Goal: Navigation & Orientation: Find specific page/section

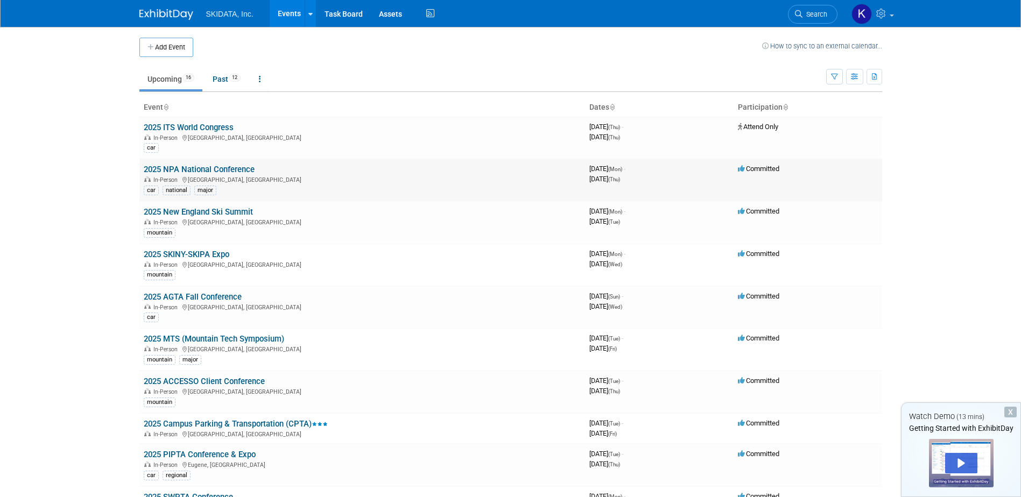
click at [201, 167] on link "2025 NPA National Conference" at bounding box center [199, 170] width 111 height 10
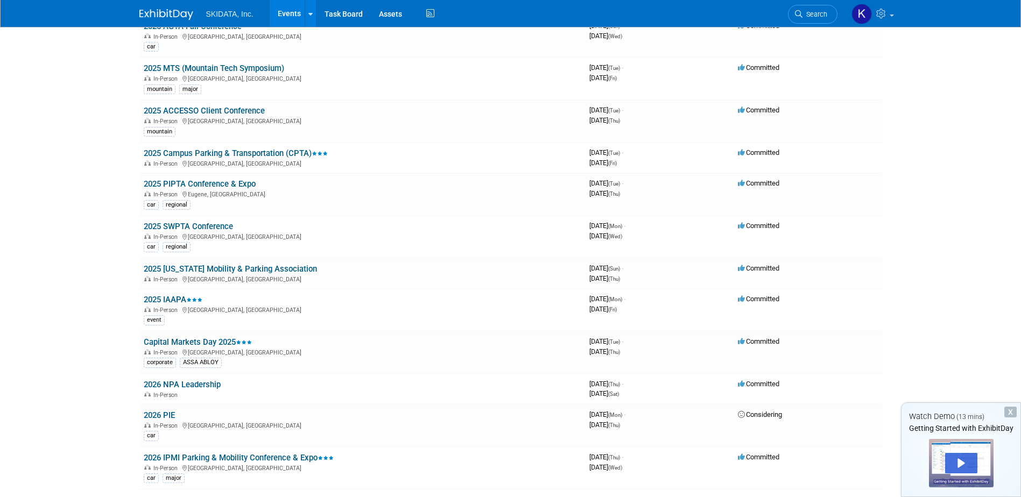
scroll to position [272, 0]
click at [179, 109] on link "2025 ACCESSO Client Conference" at bounding box center [204, 110] width 121 height 10
click at [163, 296] on link "2025 IAAPA" at bounding box center [173, 299] width 59 height 10
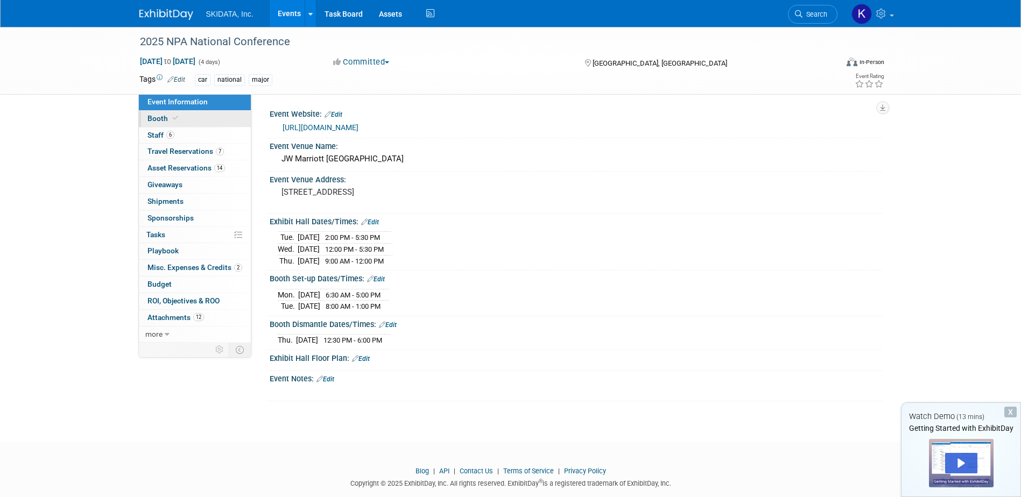
click at [157, 116] on span "Booth" at bounding box center [163, 118] width 33 height 9
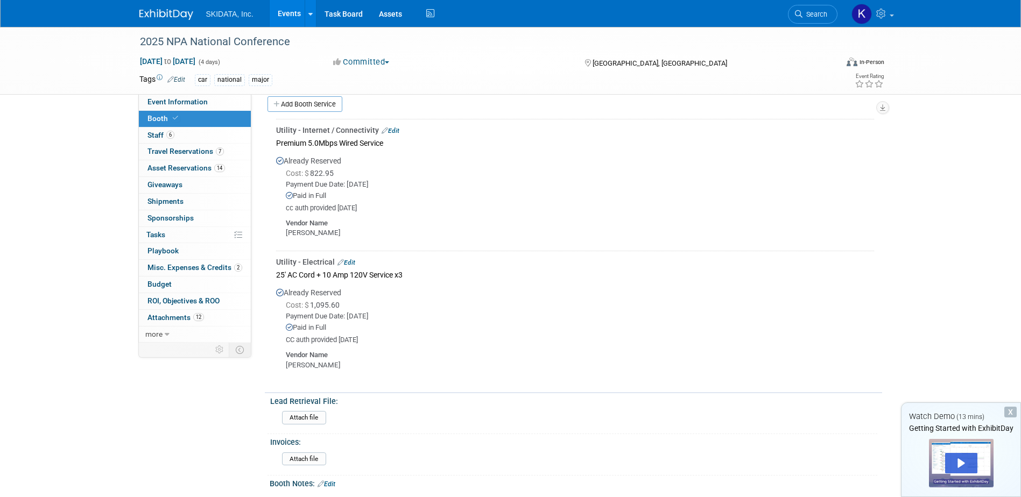
scroll to position [348, 0]
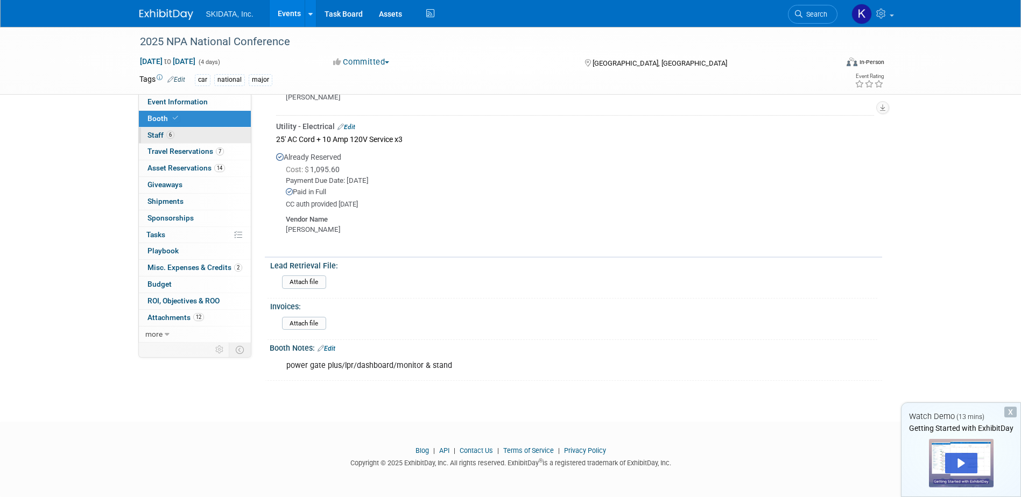
click at [153, 131] on span "Staff 6" at bounding box center [160, 135] width 27 height 9
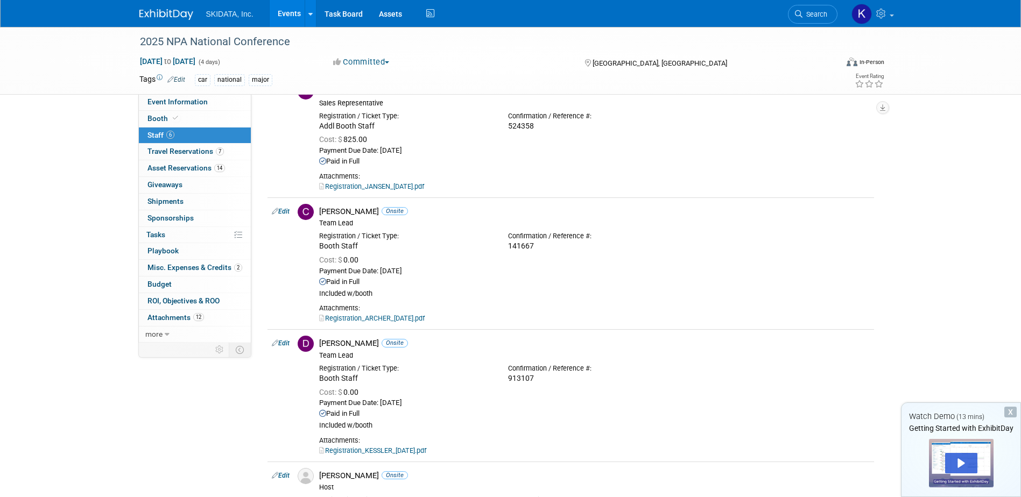
scroll to position [0, 0]
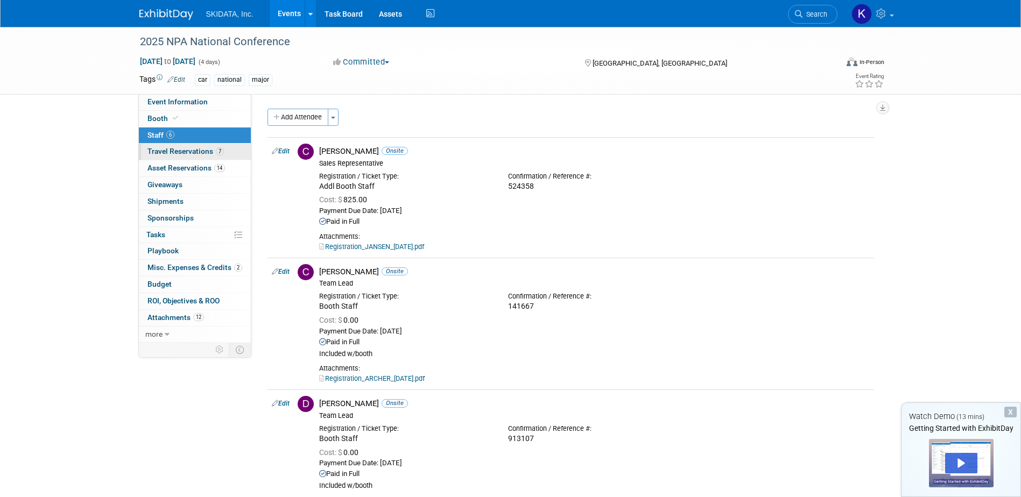
click at [163, 151] on span "Travel Reservations 7" at bounding box center [185, 151] width 76 height 9
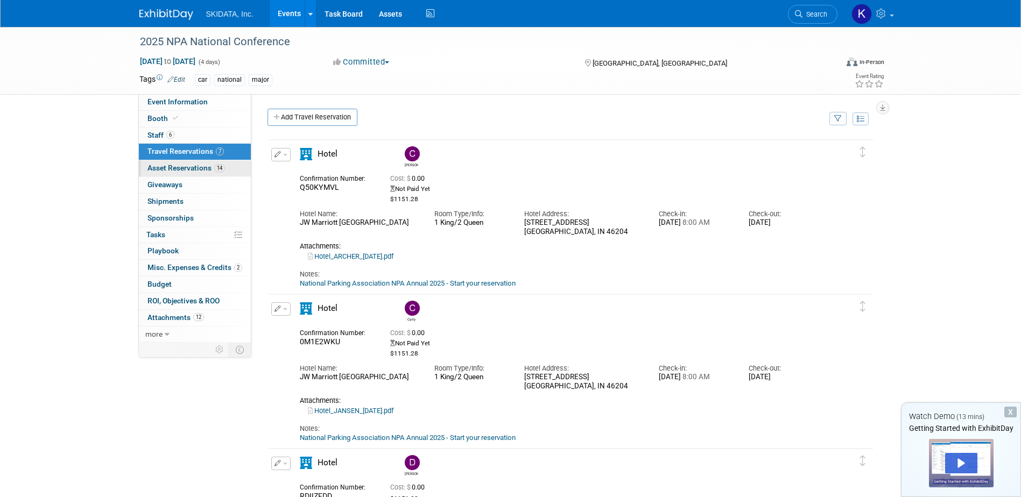
click at [173, 164] on span "Asset Reservations 14" at bounding box center [185, 168] width 77 height 9
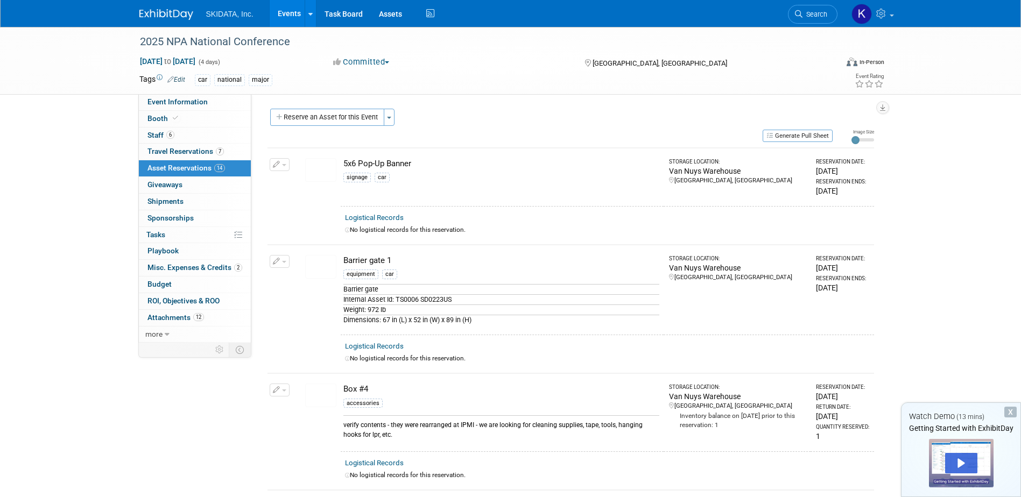
click at [316, 171] on img at bounding box center [320, 170] width 31 height 24
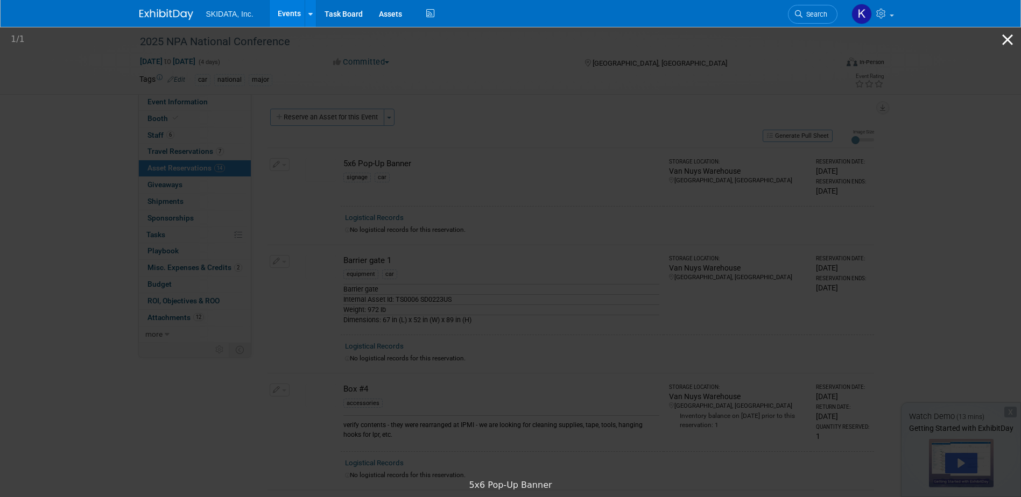
click at [1007, 37] on button "Close gallery" at bounding box center [1007, 39] width 27 height 25
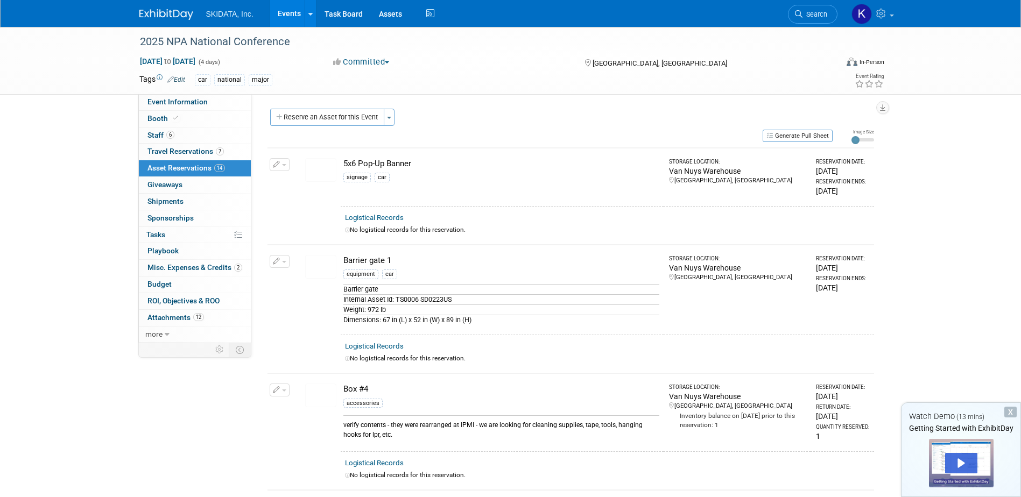
click at [317, 264] on img at bounding box center [320, 267] width 31 height 24
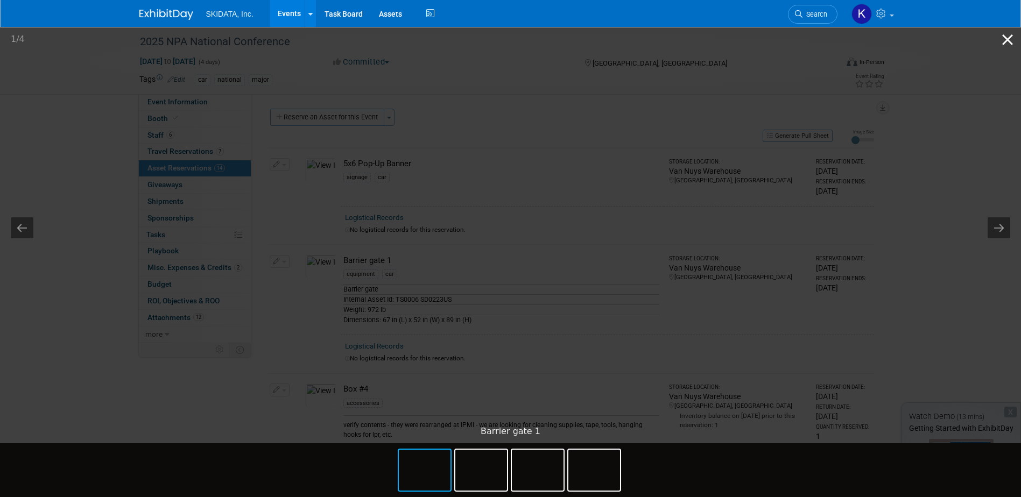
click at [1005, 40] on button "Close gallery" at bounding box center [1007, 39] width 27 height 25
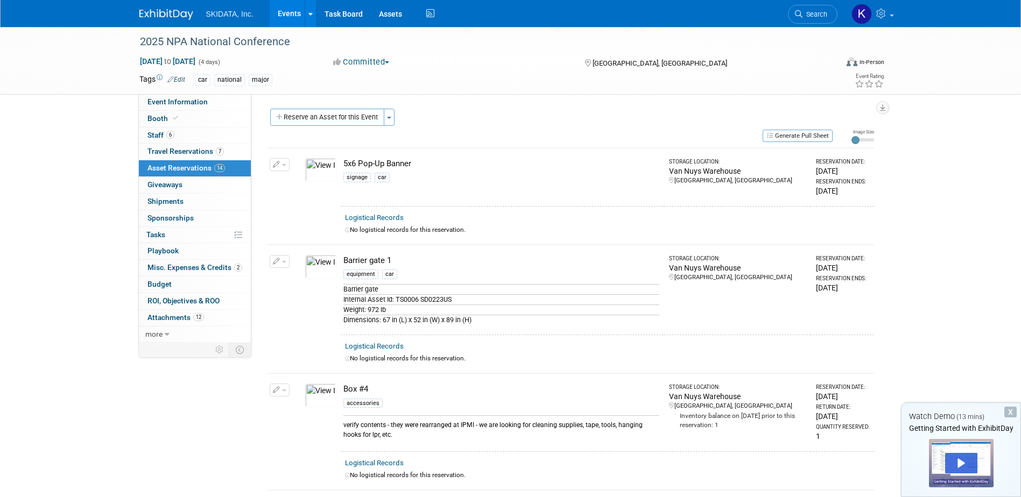
click at [320, 394] on img at bounding box center [320, 396] width 31 height 24
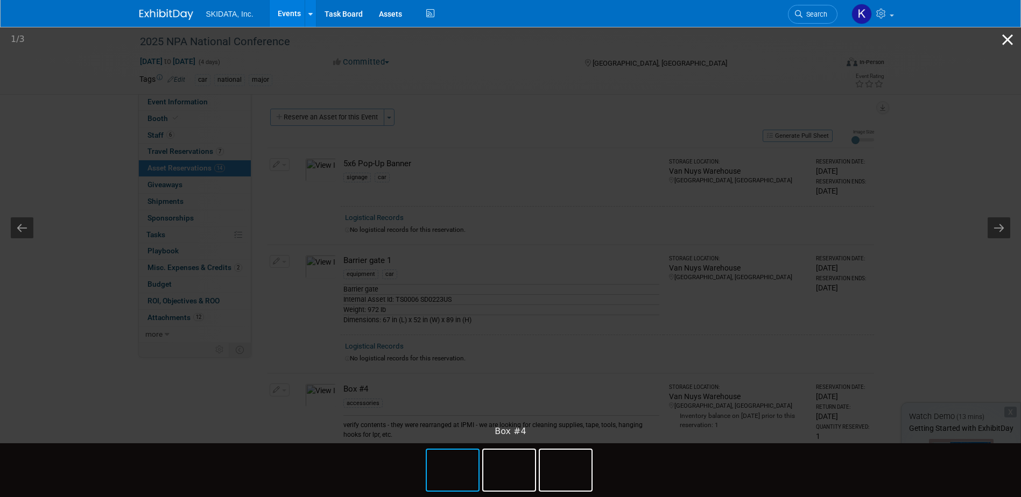
click at [1007, 42] on button "Close gallery" at bounding box center [1007, 39] width 27 height 25
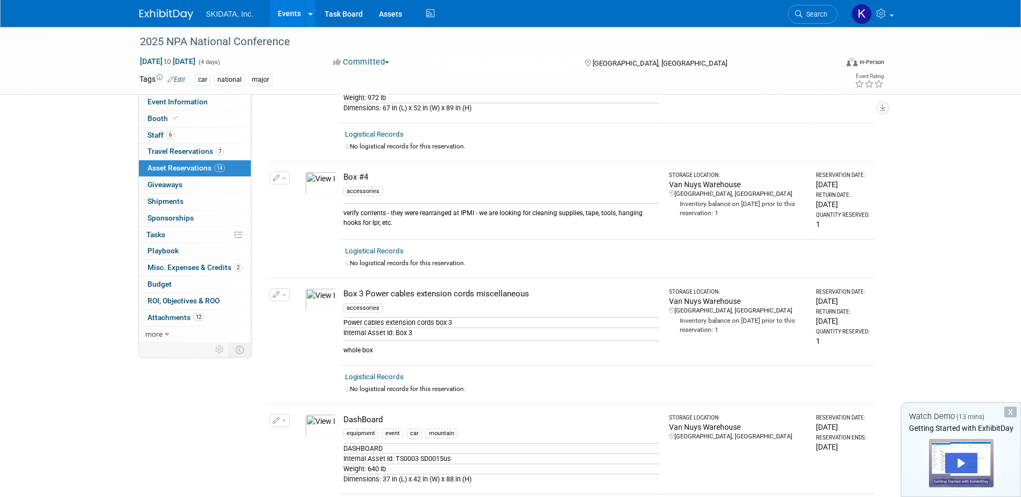
scroll to position [229, 0]
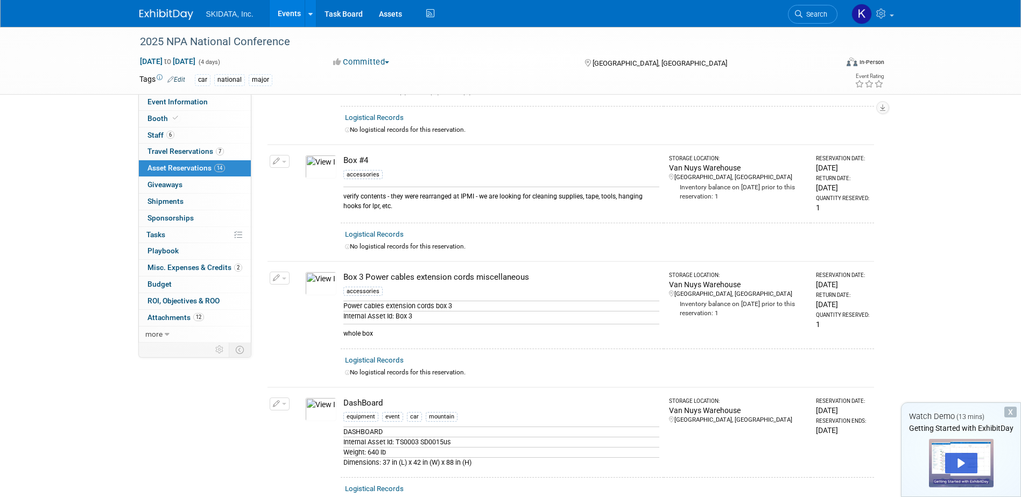
click at [321, 277] on img at bounding box center [320, 284] width 31 height 24
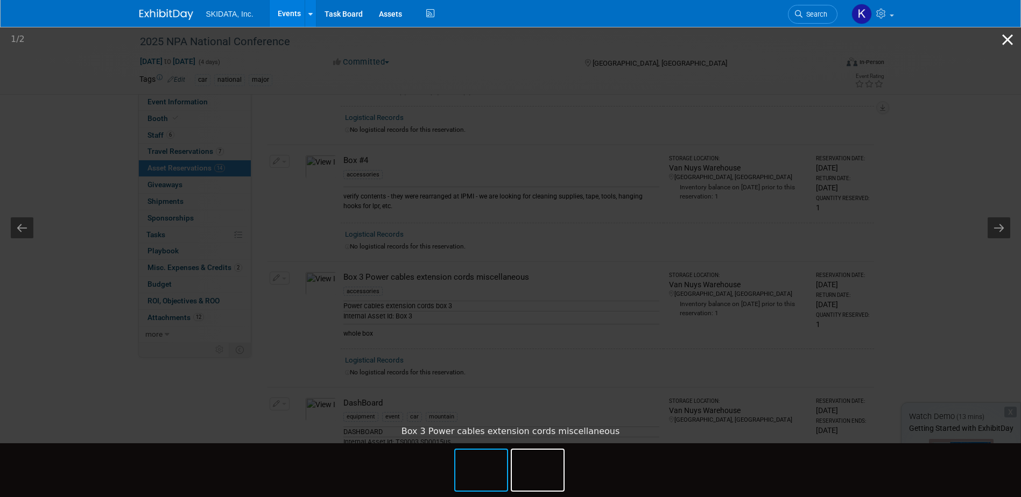
click at [1009, 43] on button "Close gallery" at bounding box center [1007, 39] width 27 height 25
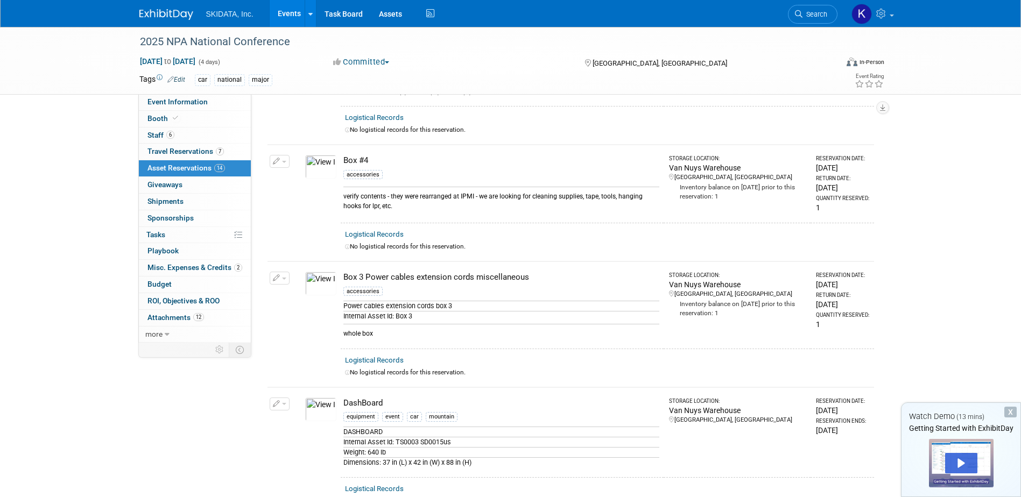
click at [317, 405] on img at bounding box center [320, 410] width 31 height 24
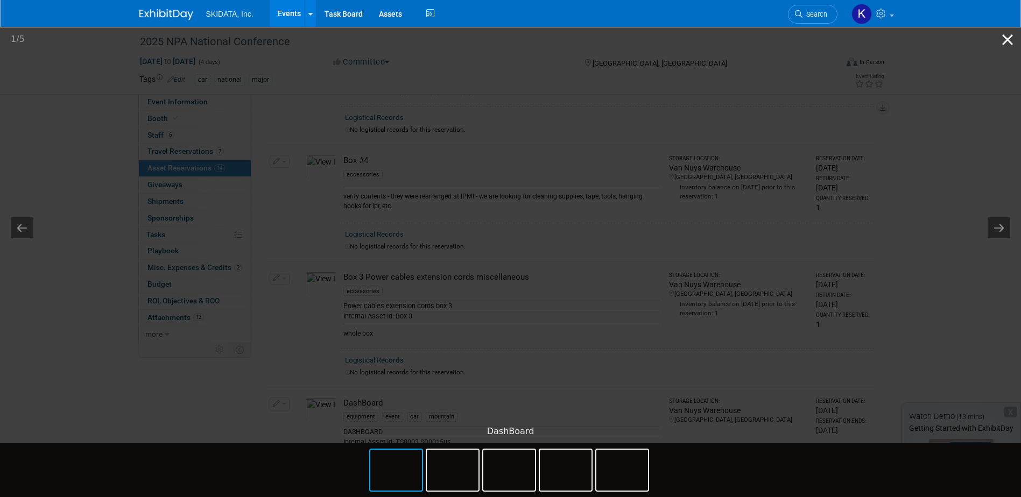
click at [1005, 40] on button "Close gallery" at bounding box center [1007, 39] width 27 height 25
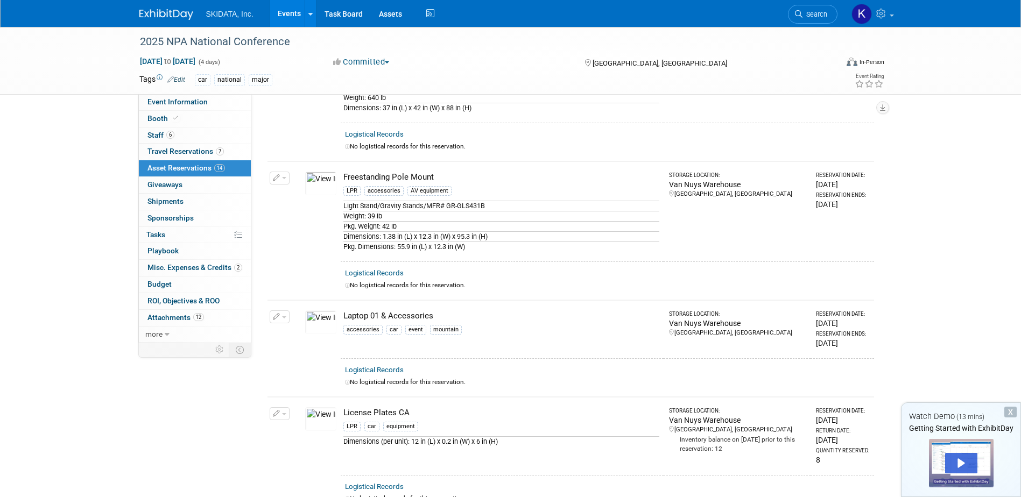
scroll to position [633, 0]
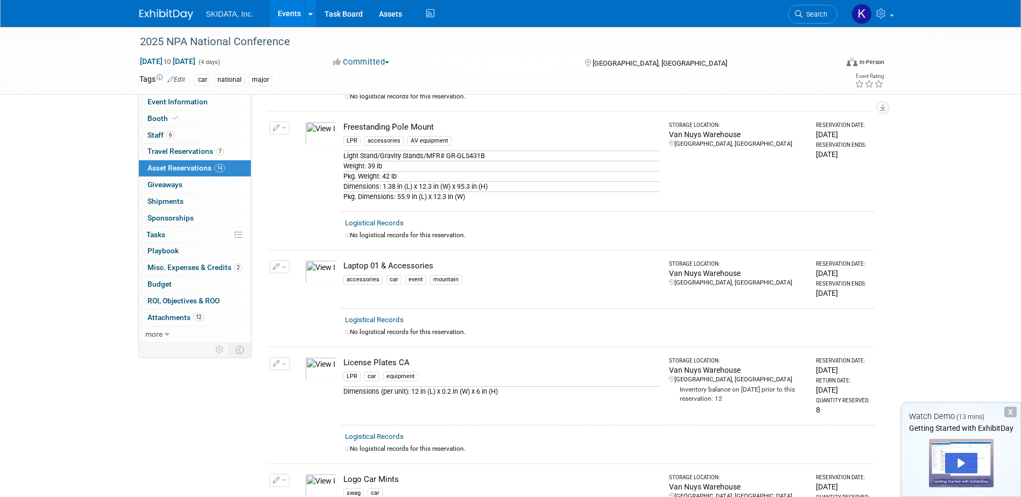
click at [316, 270] on img at bounding box center [320, 272] width 31 height 24
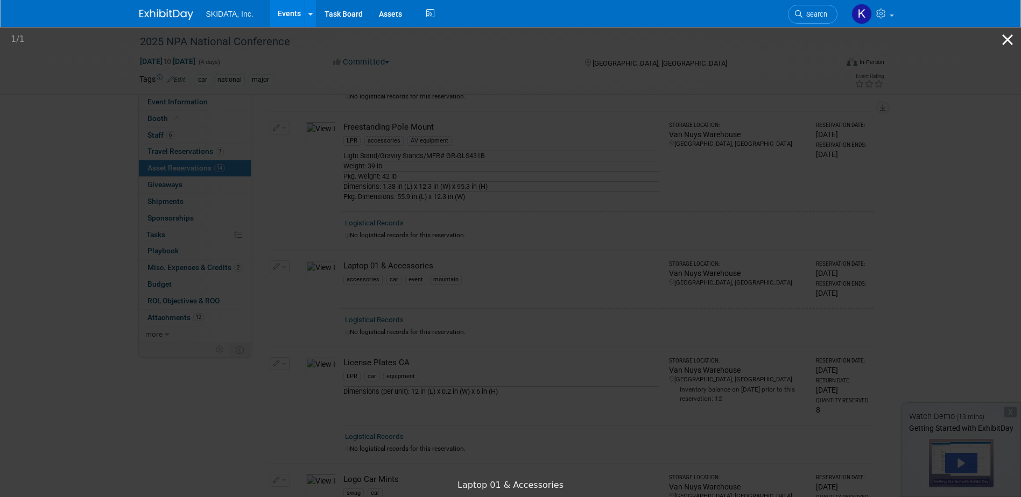
click at [1008, 39] on button "Close gallery" at bounding box center [1007, 39] width 27 height 25
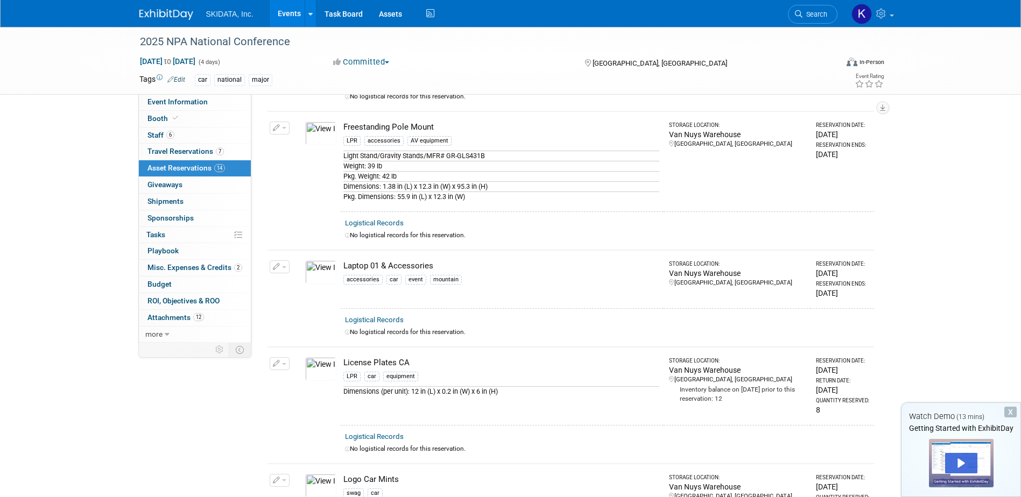
click at [321, 363] on img at bounding box center [320, 369] width 31 height 24
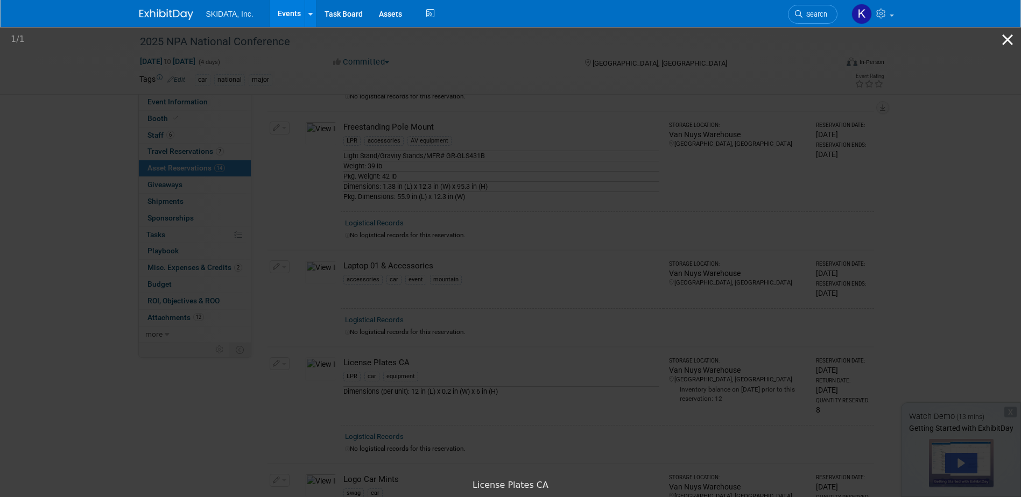
click at [1005, 34] on button "Close gallery" at bounding box center [1007, 39] width 27 height 25
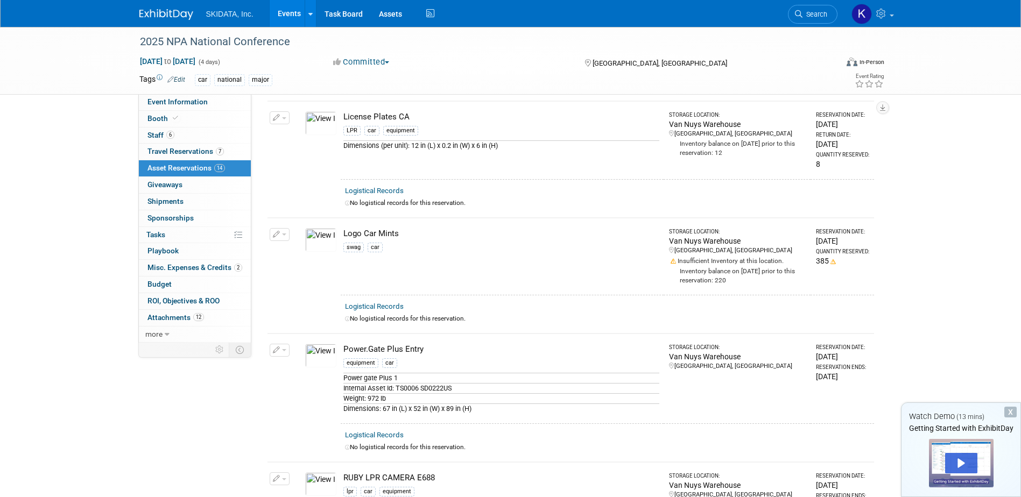
scroll to position [887, 0]
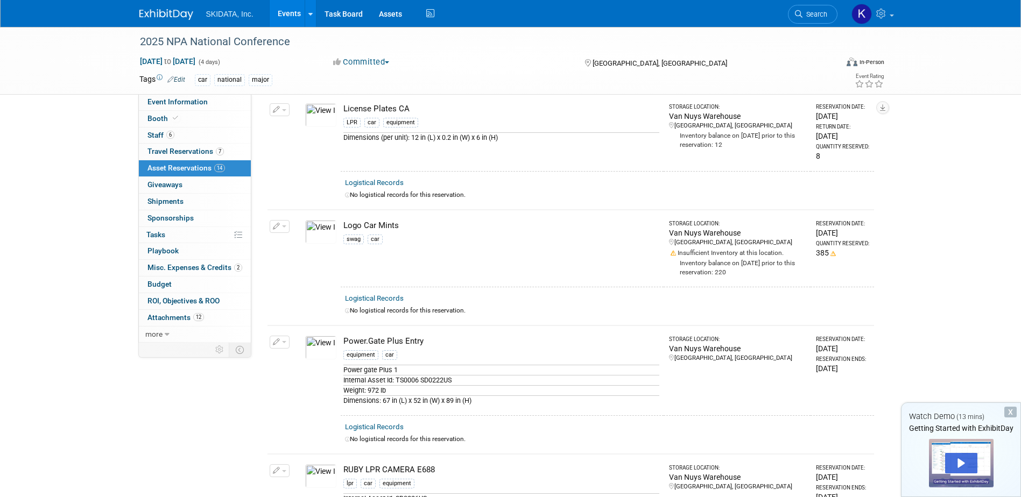
click at [322, 225] on img at bounding box center [320, 232] width 31 height 24
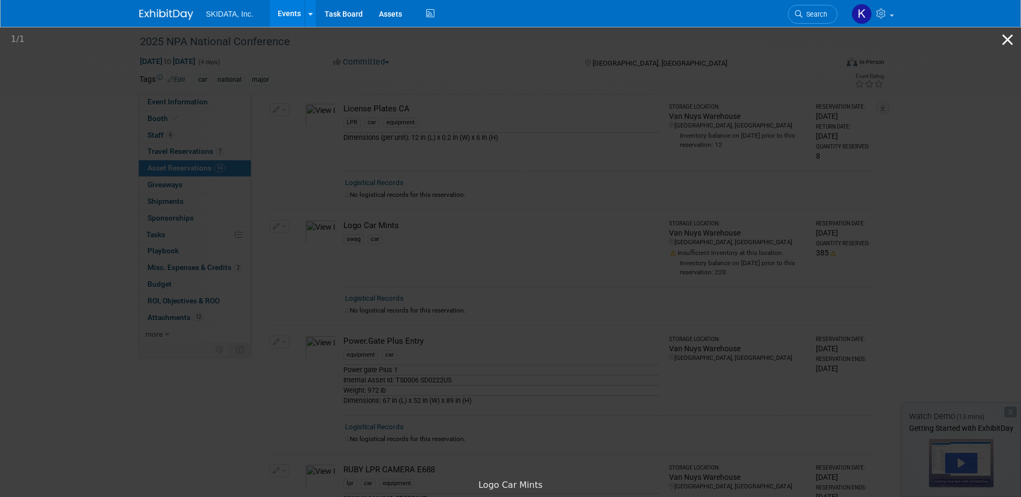
click at [1006, 38] on button "Close gallery" at bounding box center [1007, 39] width 27 height 25
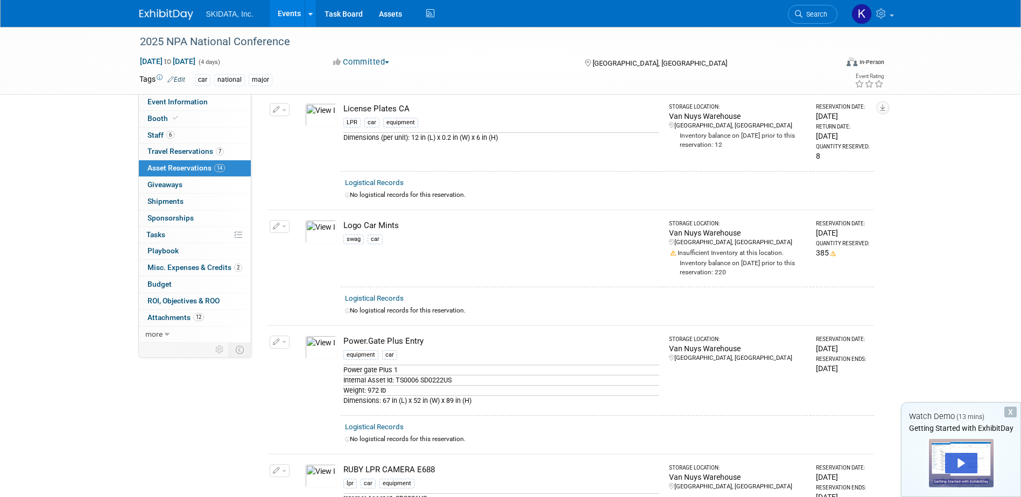
click at [316, 346] on img at bounding box center [320, 348] width 31 height 24
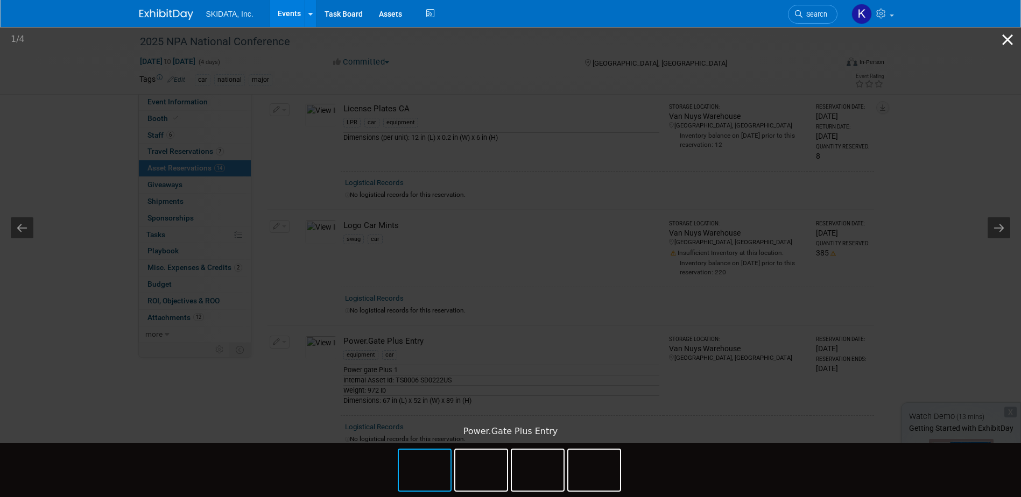
click at [1004, 36] on button "Close gallery" at bounding box center [1007, 39] width 27 height 25
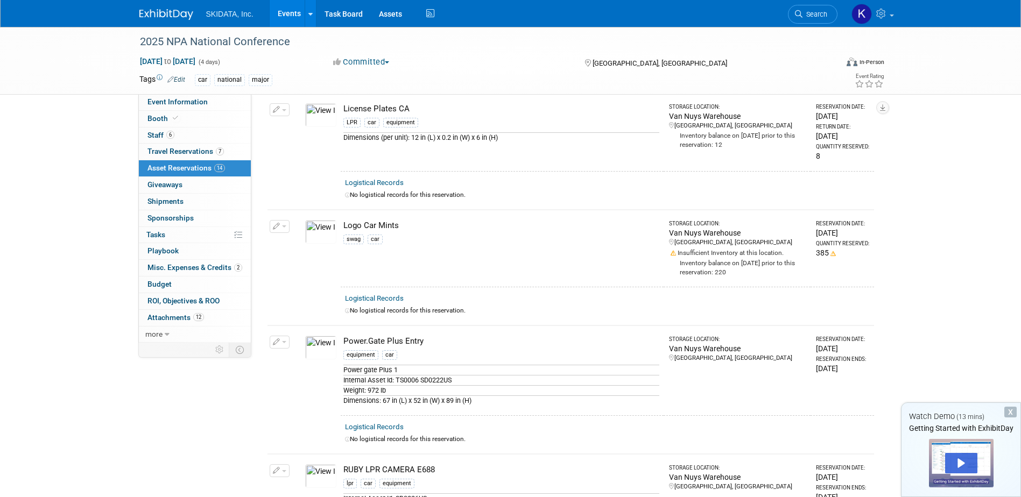
click at [322, 467] on img at bounding box center [320, 476] width 31 height 24
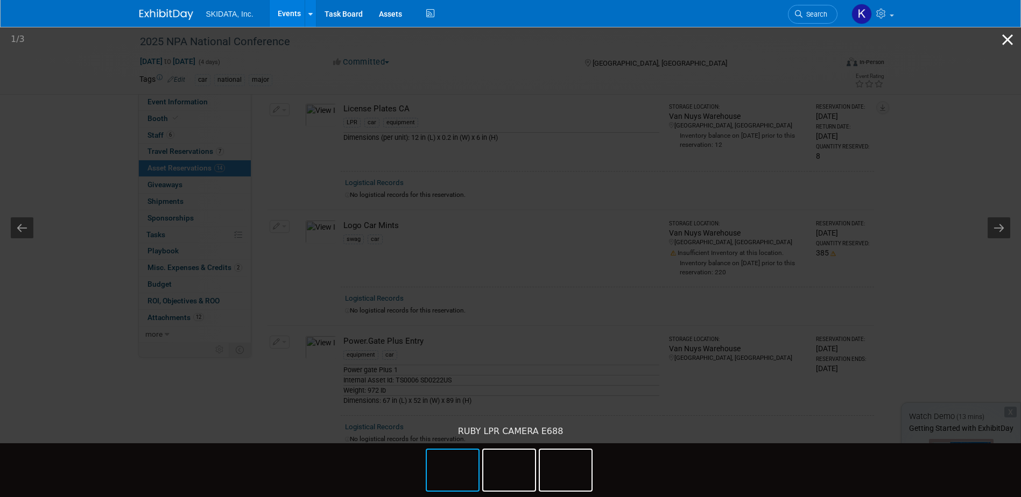
click at [1006, 38] on button "Close gallery" at bounding box center [1007, 39] width 27 height 25
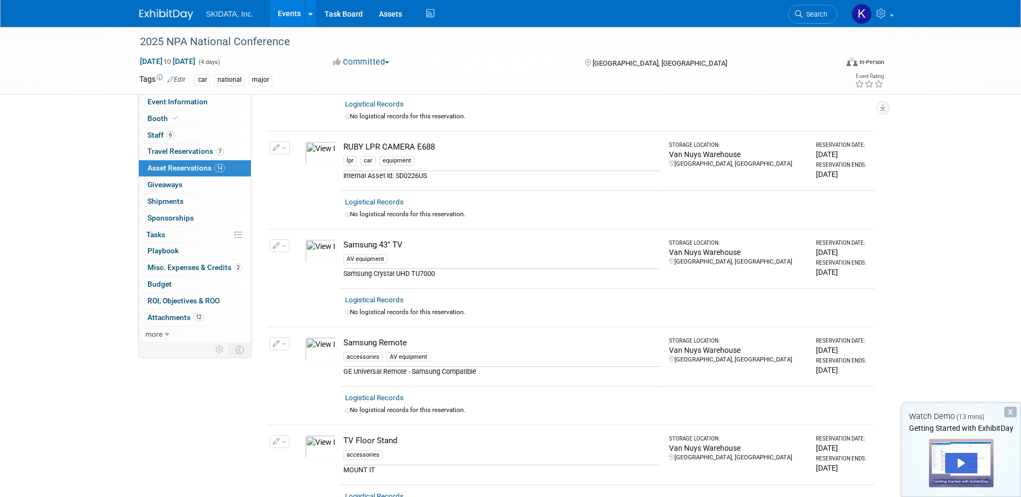
scroll to position [1214, 0]
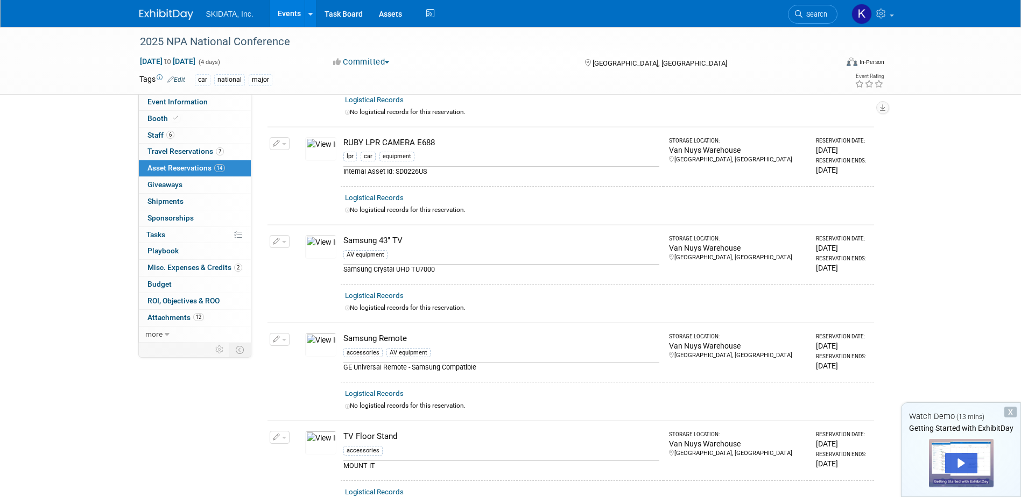
click at [322, 241] on img at bounding box center [320, 247] width 31 height 24
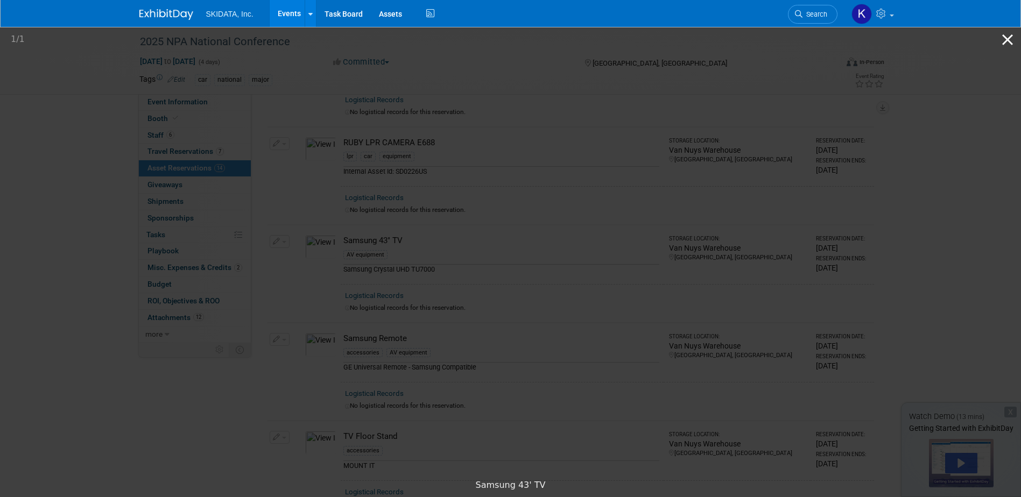
click at [1008, 39] on button "Close gallery" at bounding box center [1007, 39] width 27 height 25
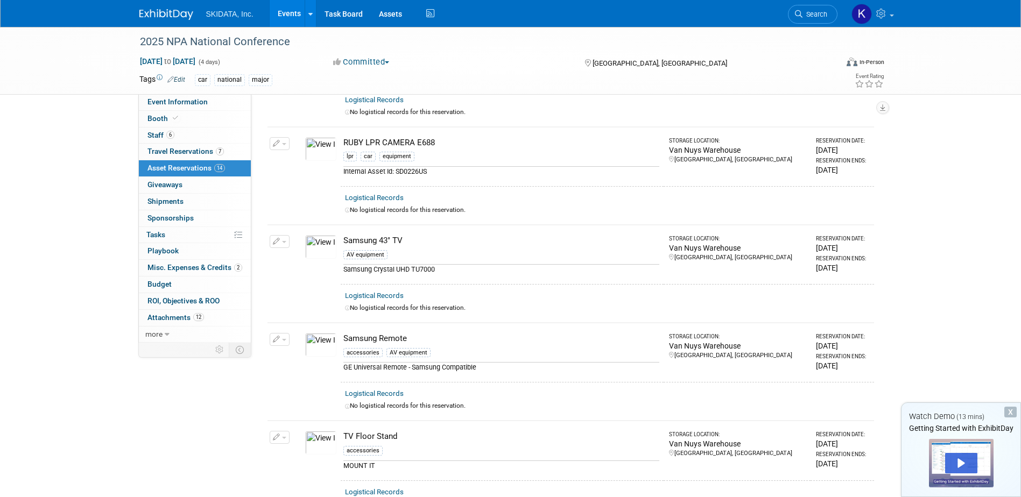
click at [321, 440] on img at bounding box center [320, 443] width 31 height 24
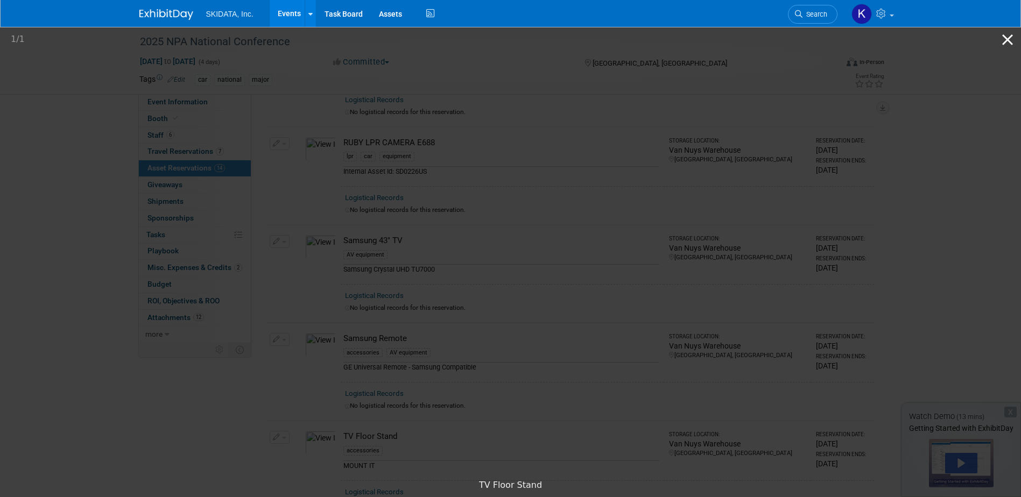
click at [1005, 38] on button "Close gallery" at bounding box center [1007, 39] width 27 height 25
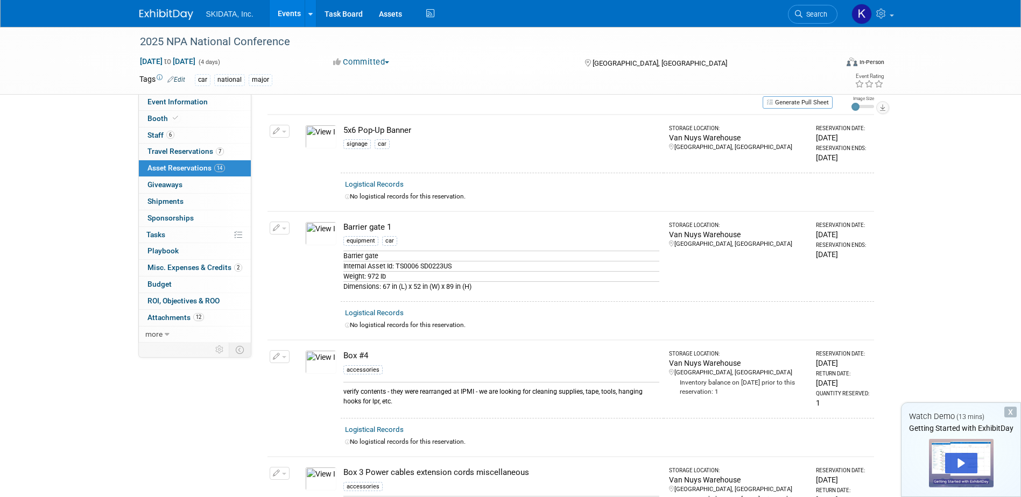
scroll to position [0, 0]
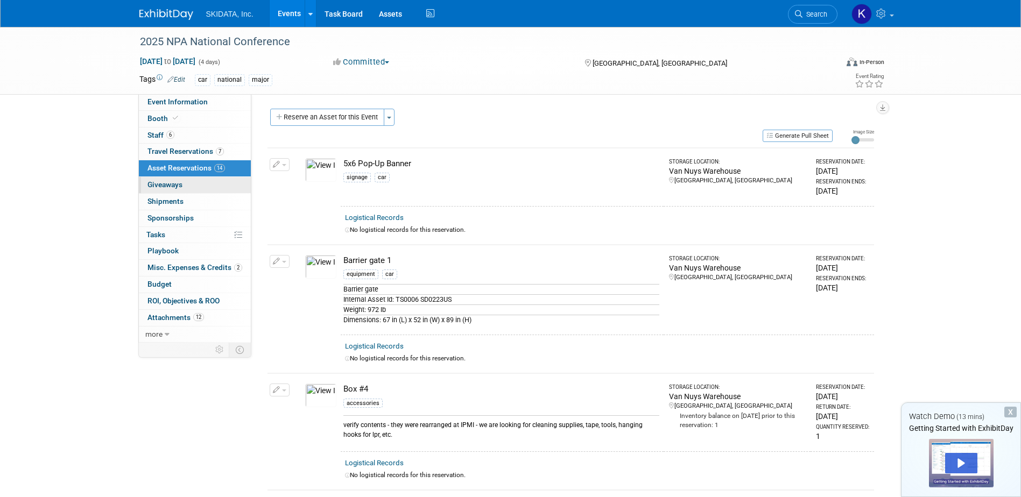
click at [161, 185] on span "Giveaways 0" at bounding box center [164, 184] width 35 height 9
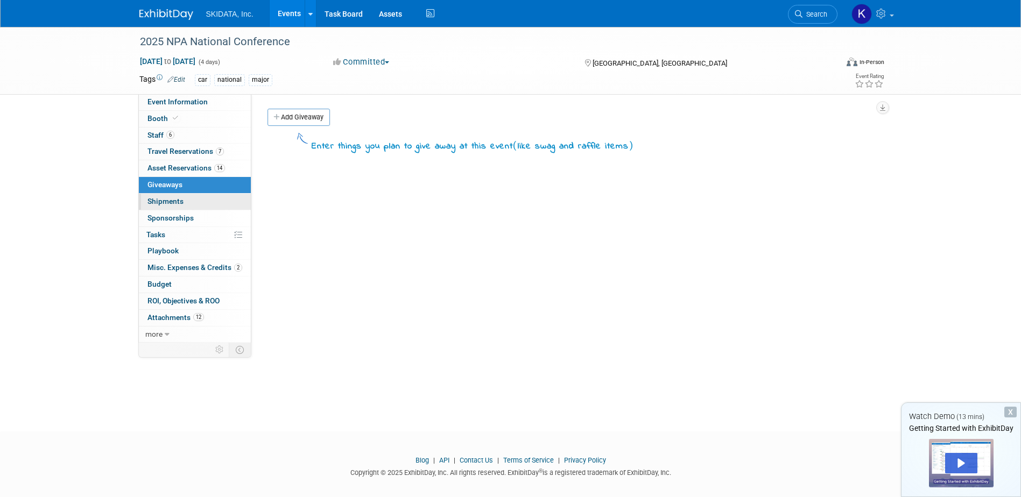
click at [169, 199] on span "Shipments 0" at bounding box center [165, 201] width 36 height 9
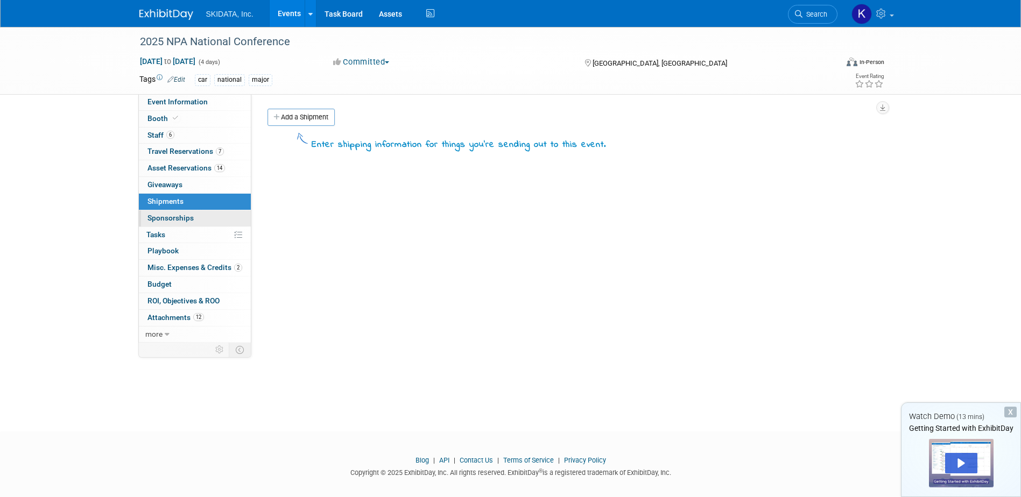
click at [157, 214] on span "Sponsorships 0" at bounding box center [170, 218] width 46 height 9
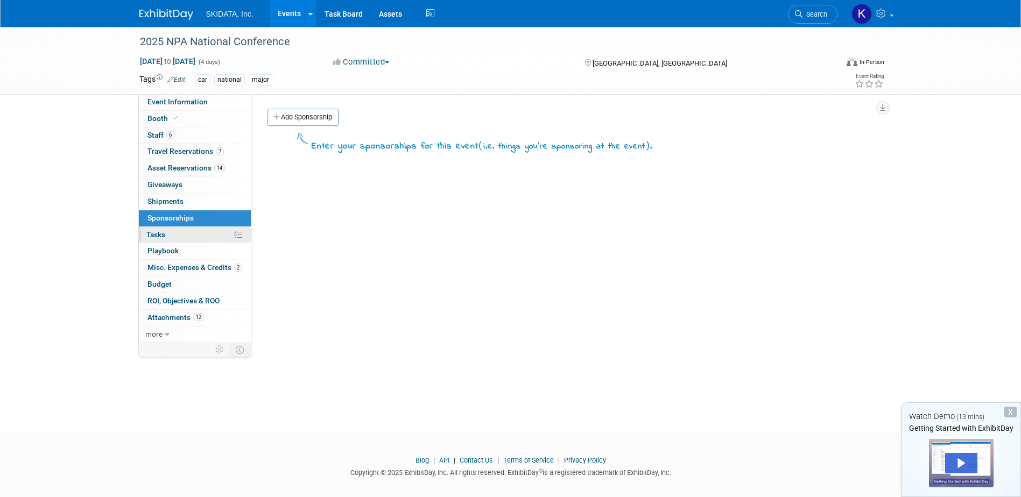
click at [157, 235] on span "Tasks 0%" at bounding box center [155, 234] width 19 height 9
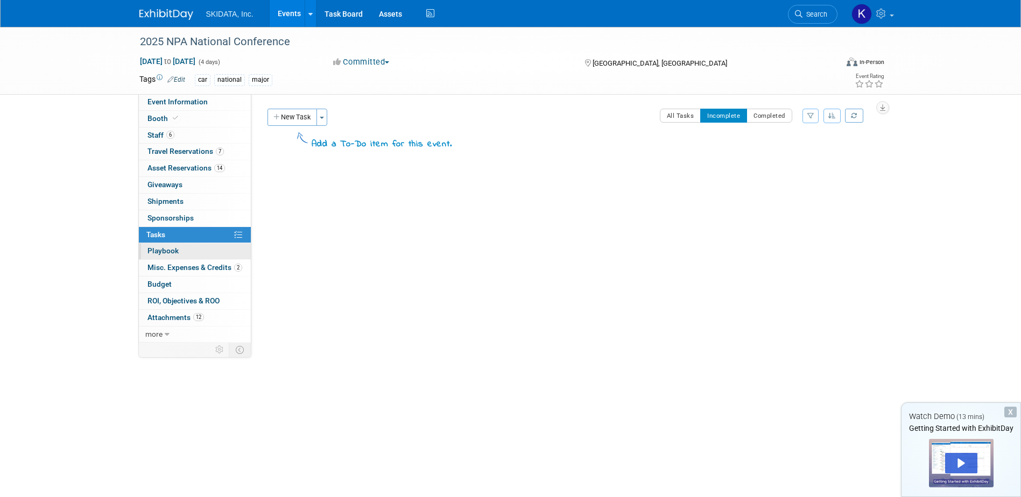
click at [155, 248] on span "Playbook 0" at bounding box center [162, 250] width 31 height 9
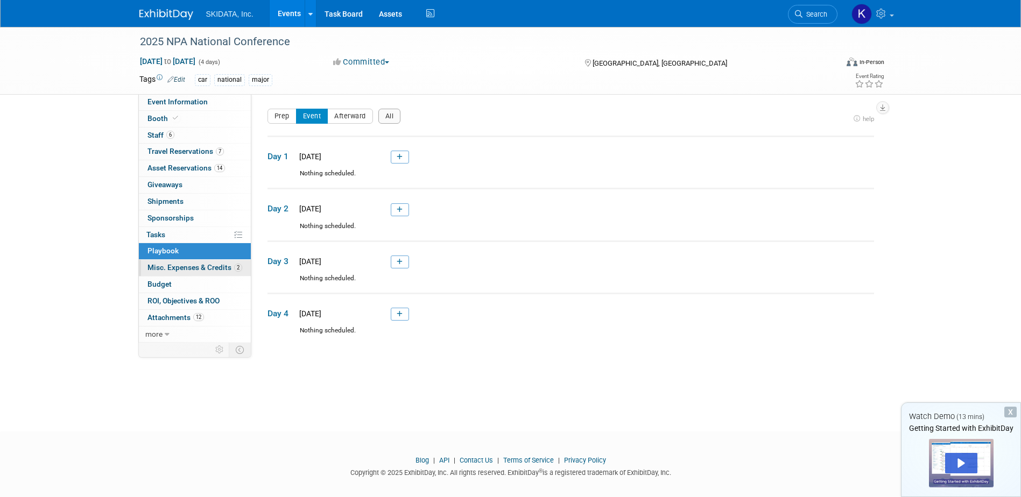
click at [183, 265] on span "Misc. Expenses & Credits 2" at bounding box center [194, 267] width 95 height 9
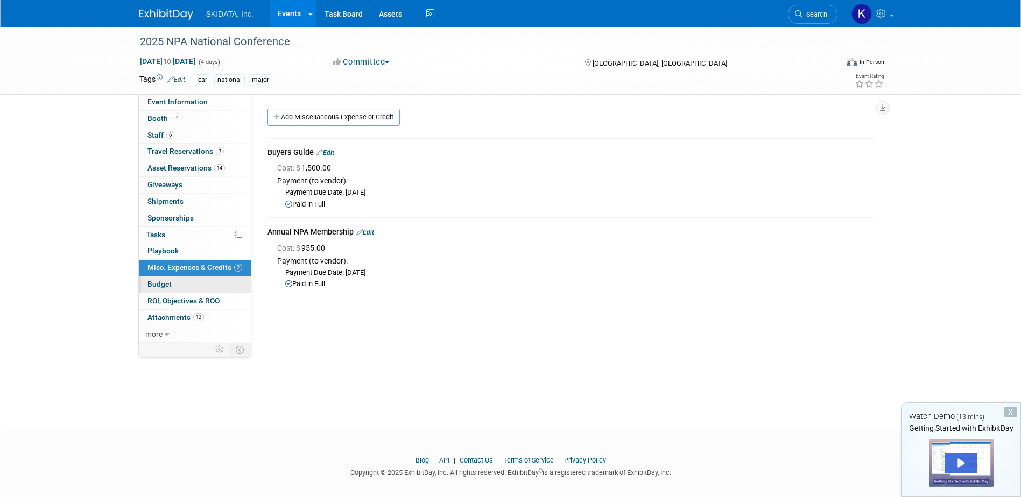
click at [157, 284] on span "Budget" at bounding box center [159, 284] width 24 height 9
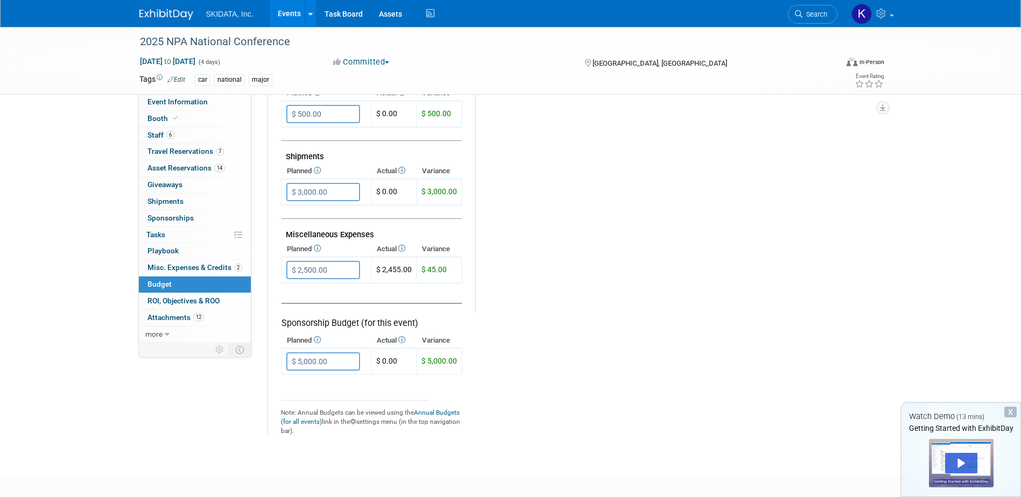
scroll to position [549, 0]
click at [163, 299] on span "ROI, Objectives & ROO 0" at bounding box center [183, 300] width 72 height 9
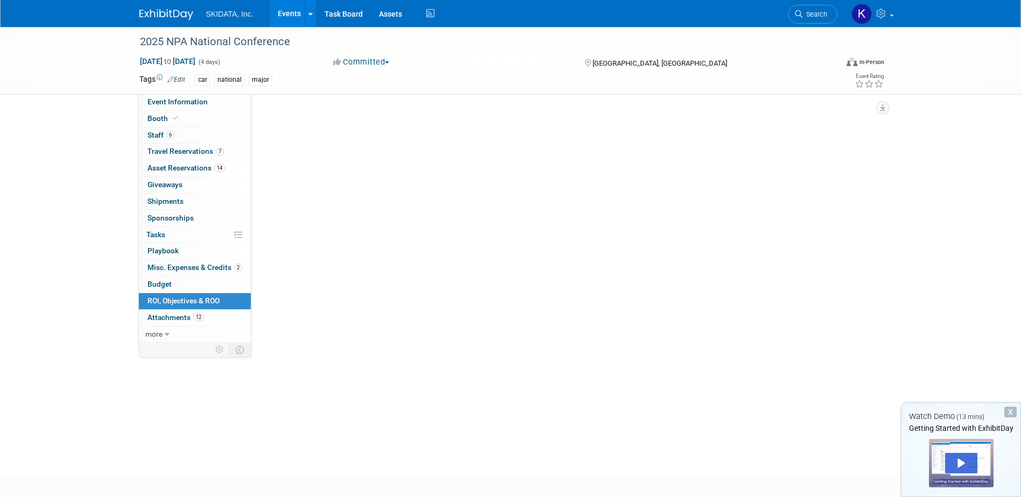
scroll to position [0, 0]
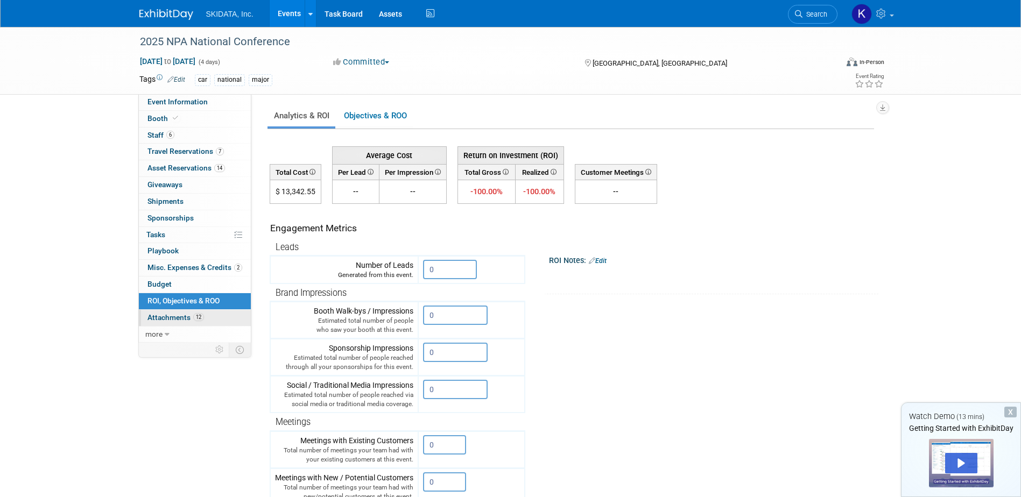
click at [176, 318] on span "Attachments 12" at bounding box center [175, 317] width 56 height 9
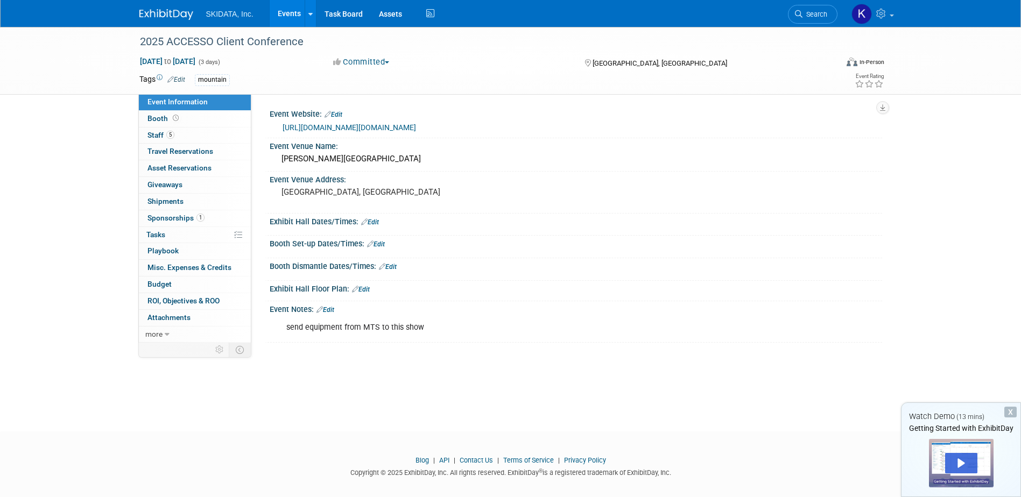
click at [373, 125] on link "https://accessoclientconference.showare.com/eventperformances.asp?evt=4" at bounding box center [348, 127] width 133 height 9
click at [158, 134] on span "Staff 5" at bounding box center [160, 135] width 27 height 9
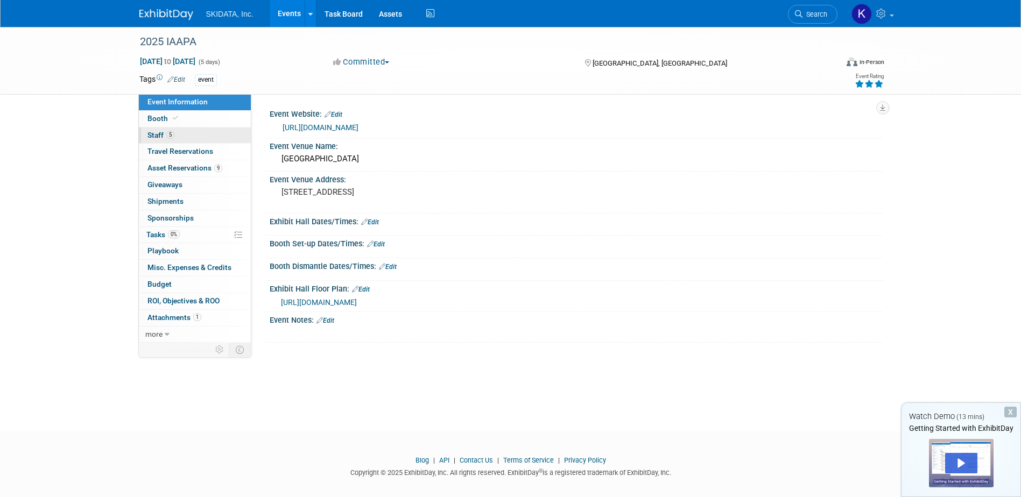
click at [159, 132] on span "Staff 5" at bounding box center [160, 135] width 27 height 9
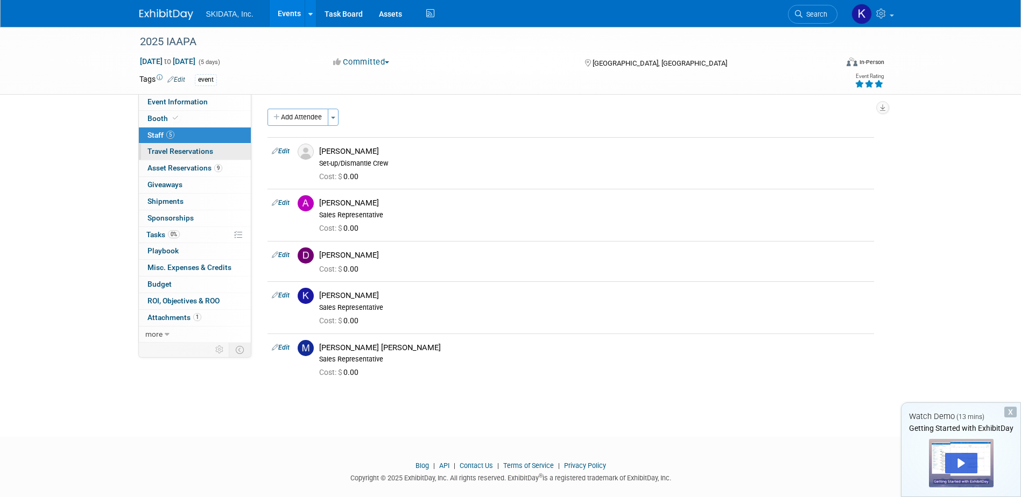
click at [174, 153] on span "Travel Reservations 0" at bounding box center [180, 151] width 66 height 9
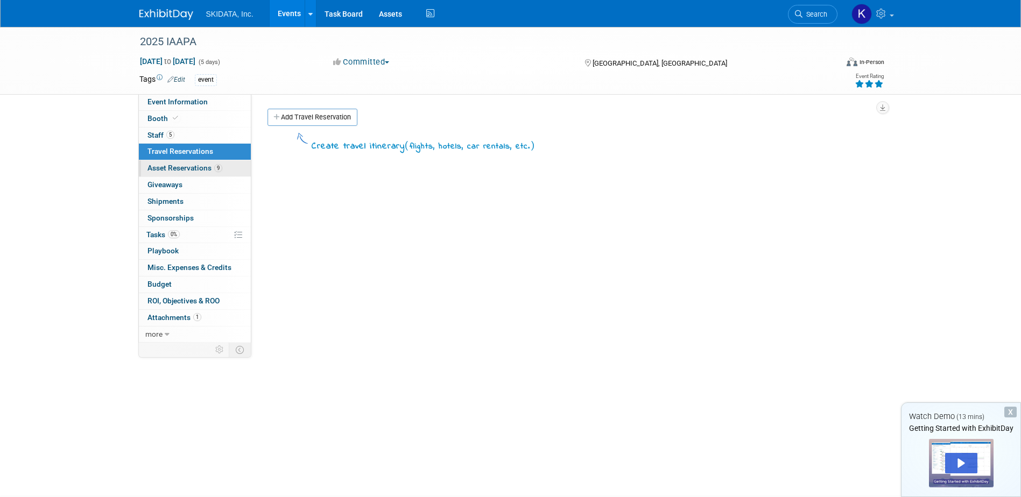
click at [165, 167] on span "Asset Reservations 9" at bounding box center [184, 168] width 75 height 9
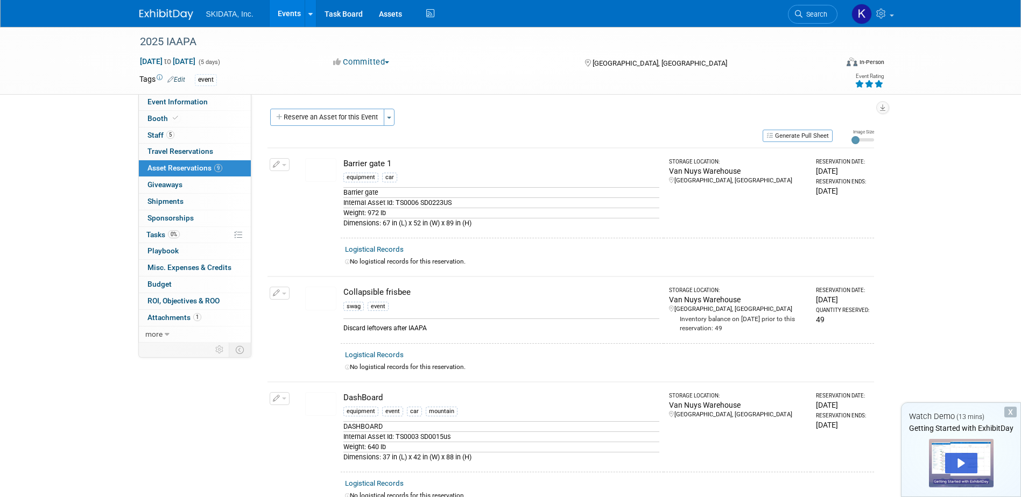
click at [319, 296] on img at bounding box center [320, 299] width 31 height 24
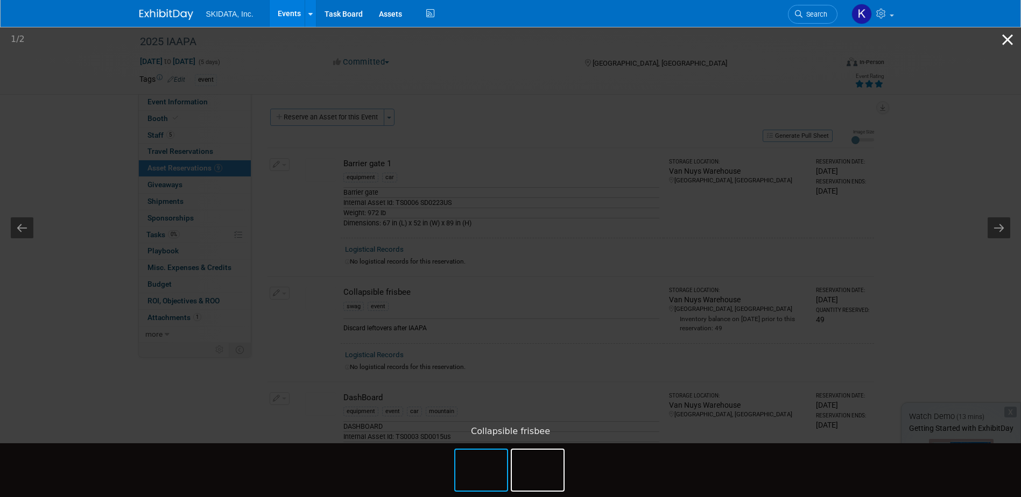
click at [1005, 40] on button "Close gallery" at bounding box center [1007, 39] width 27 height 25
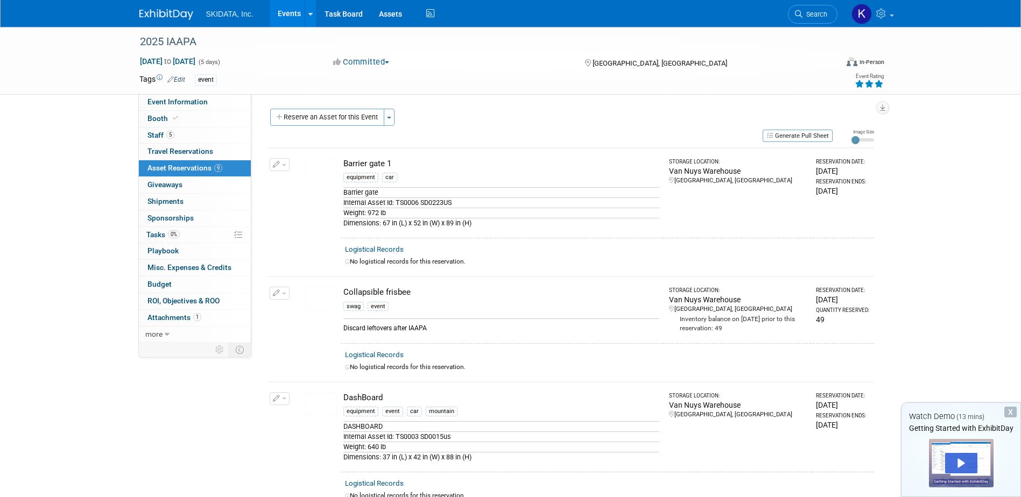
click at [319, 400] on img at bounding box center [320, 404] width 31 height 24
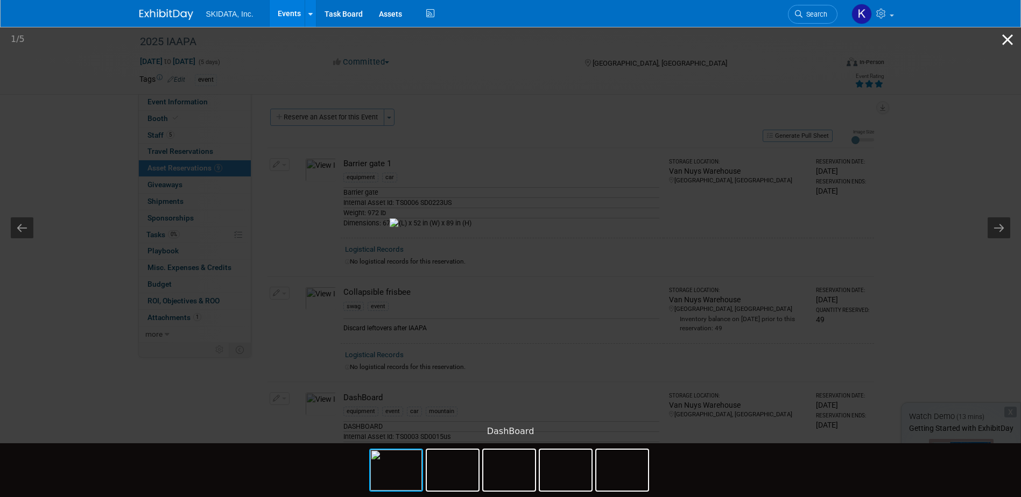
click at [1008, 39] on button "Close gallery" at bounding box center [1007, 39] width 27 height 25
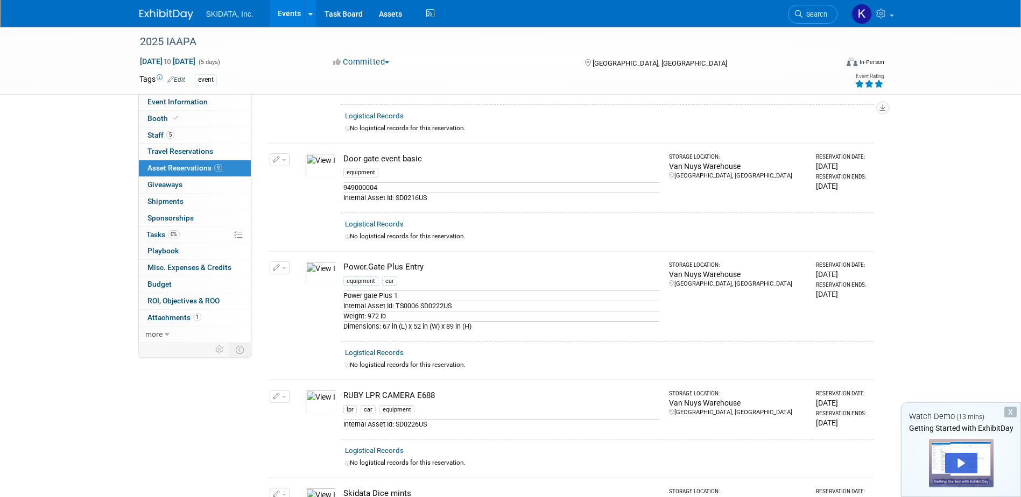
scroll to position [369, 0]
click at [320, 167] on img at bounding box center [320, 164] width 31 height 24
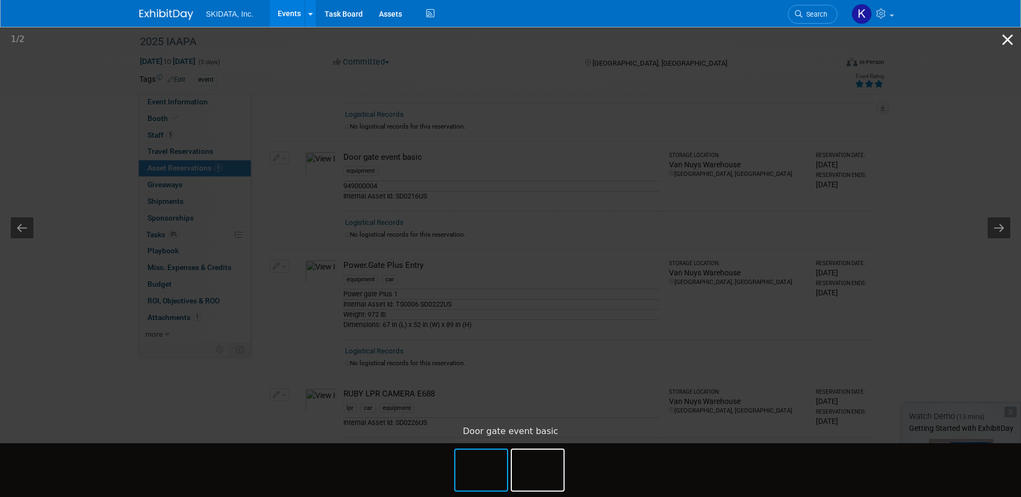
click at [1008, 41] on button "Close gallery" at bounding box center [1007, 39] width 27 height 25
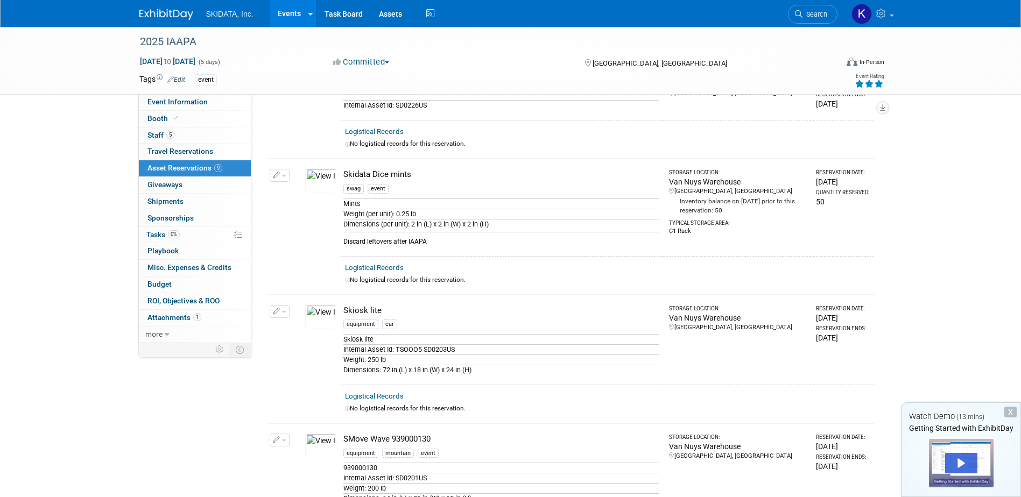
scroll to position [688, 0]
click at [325, 309] on img at bounding box center [320, 315] width 31 height 24
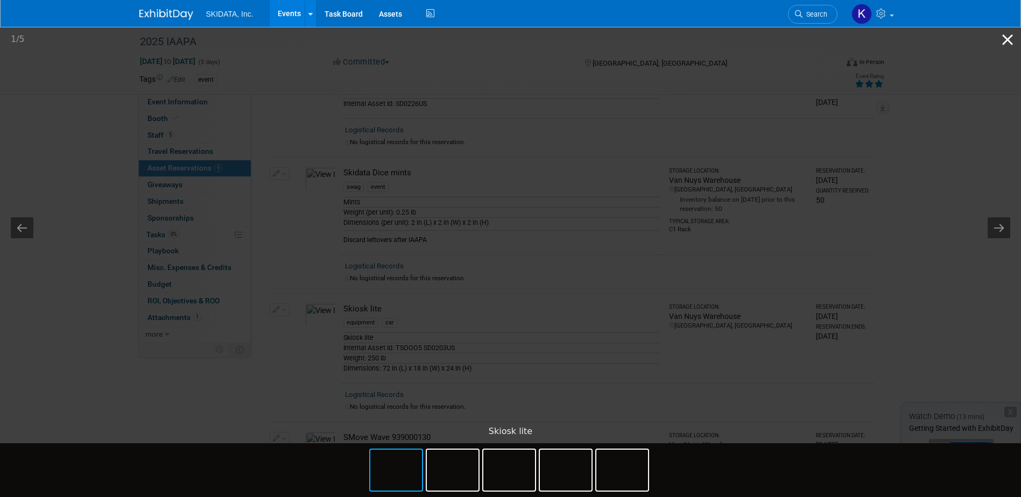
click at [1009, 37] on button "Close gallery" at bounding box center [1007, 39] width 27 height 25
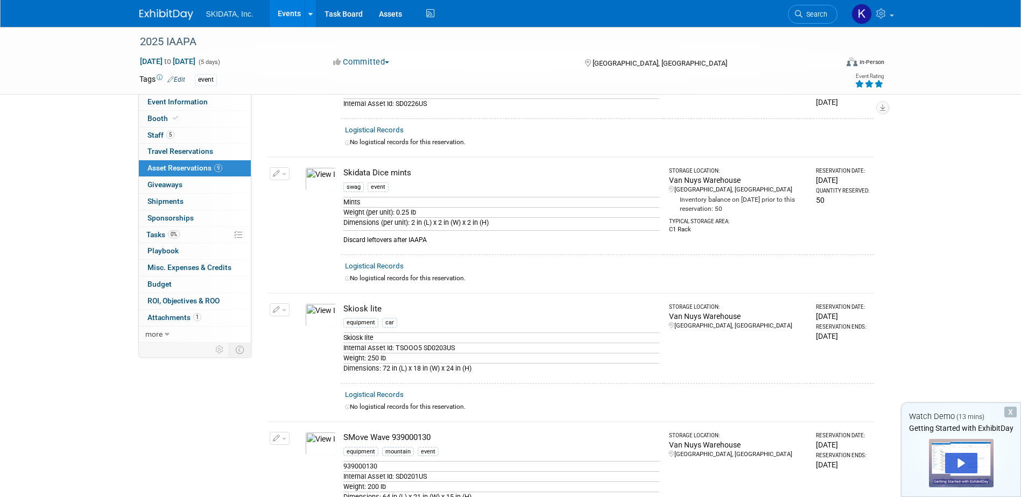
click at [310, 440] on img at bounding box center [320, 444] width 31 height 24
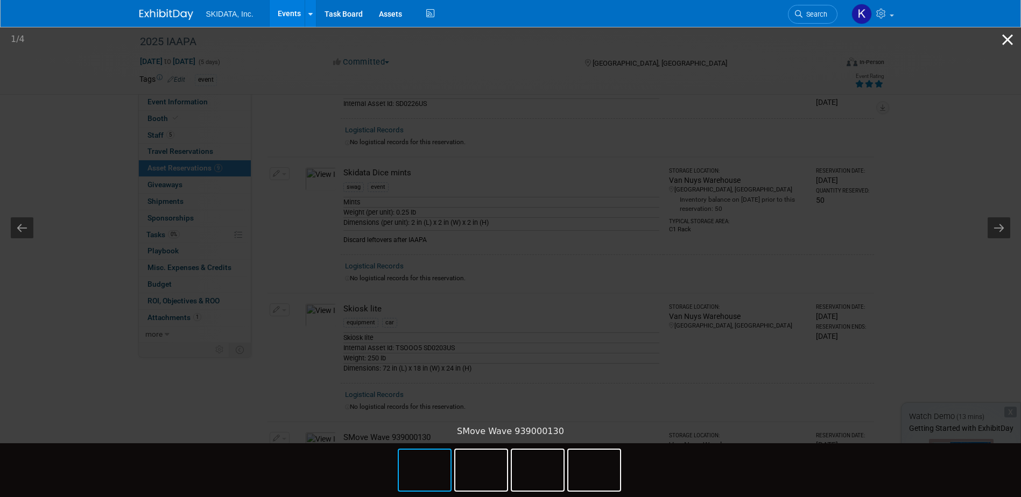
click at [1008, 36] on button "Close gallery" at bounding box center [1007, 39] width 27 height 25
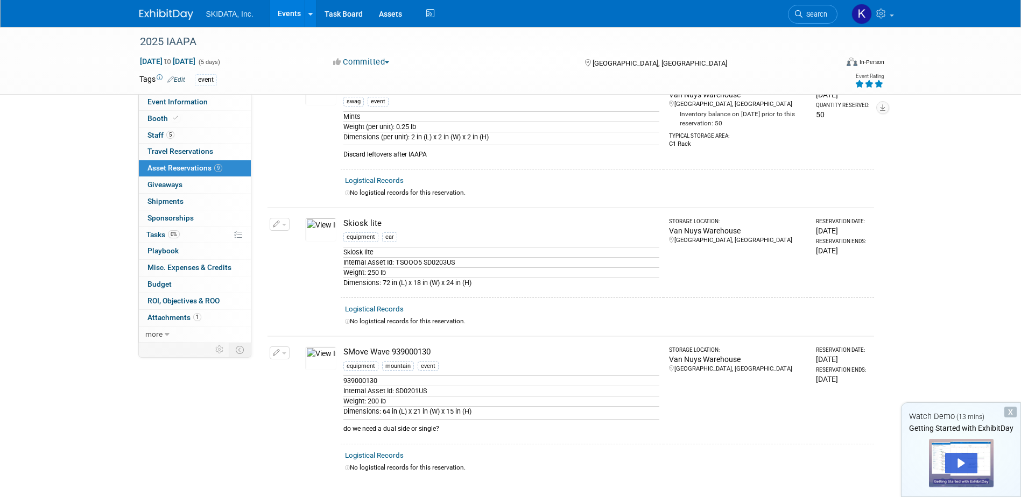
scroll to position [753, 0]
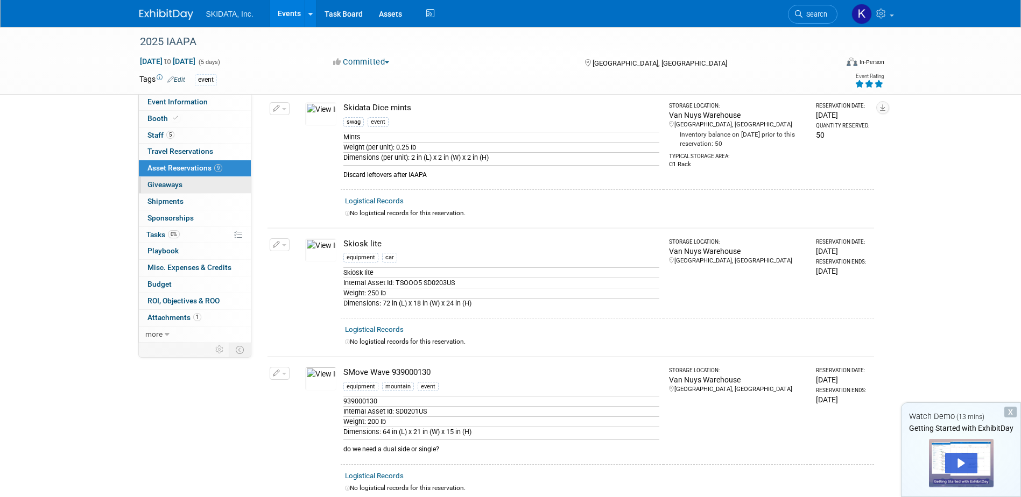
click at [173, 186] on span "Giveaways 0" at bounding box center [164, 184] width 35 height 9
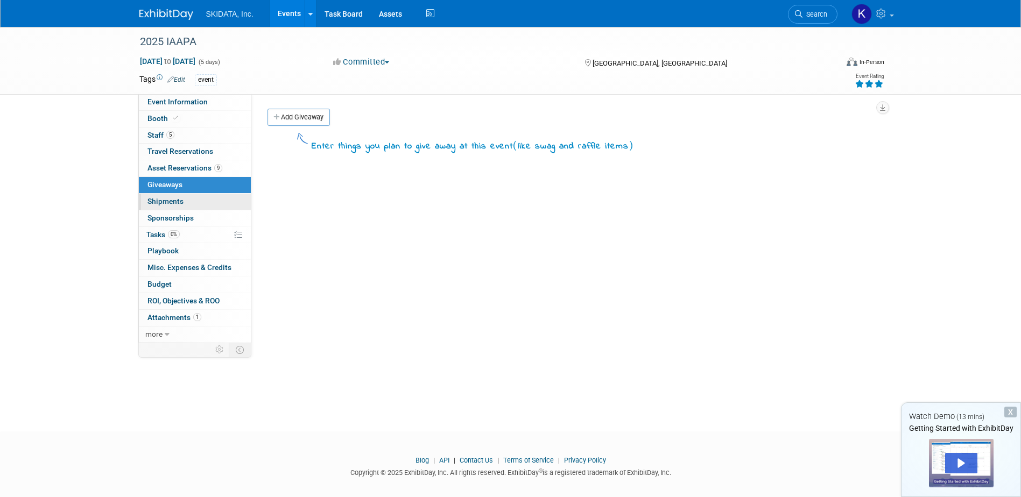
click at [160, 200] on span "Shipments 0" at bounding box center [165, 201] width 36 height 9
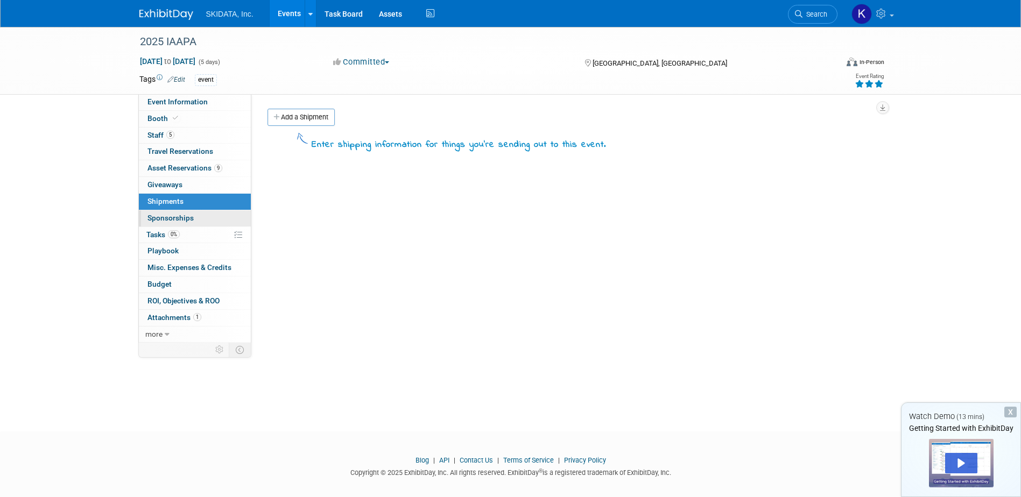
click at [157, 217] on span "Sponsorships 0" at bounding box center [170, 218] width 46 height 9
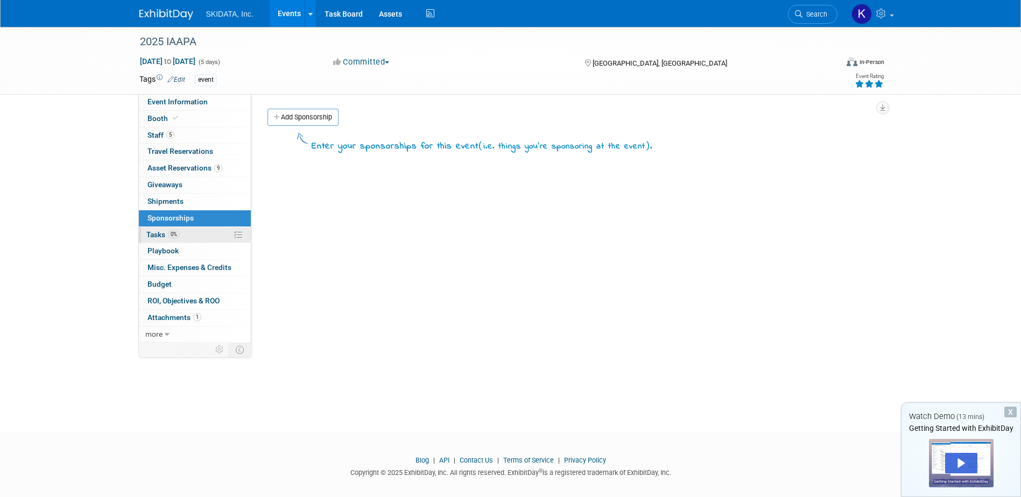
click at [153, 233] on span "Tasks 0%" at bounding box center [162, 234] width 33 height 9
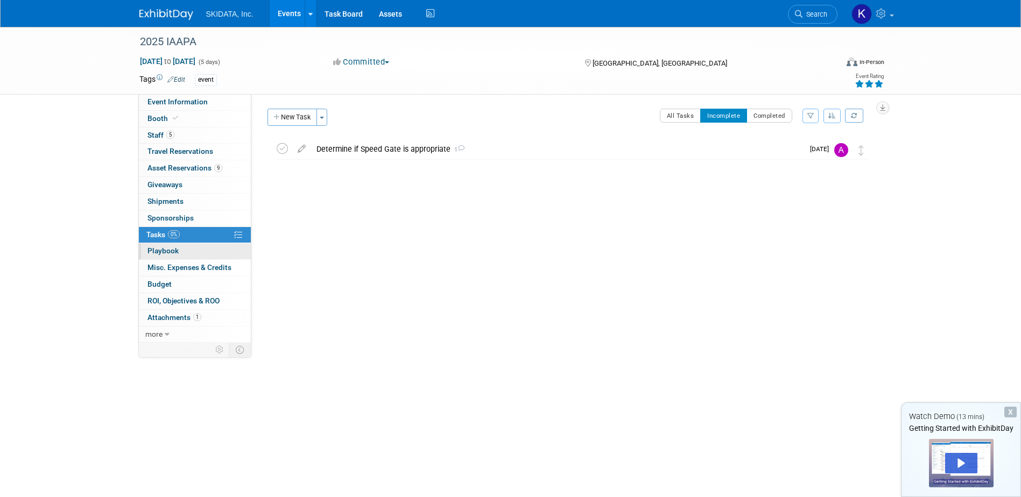
click at [152, 248] on span "Playbook 0" at bounding box center [162, 250] width 31 height 9
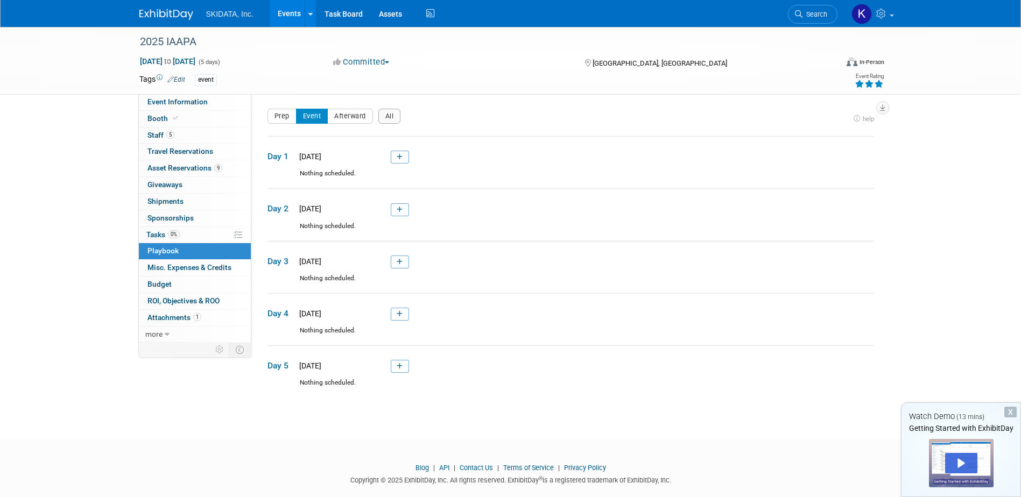
click at [294, 13] on link "Events" at bounding box center [289, 13] width 39 height 27
